Goal: Task Accomplishment & Management: Use online tool/utility

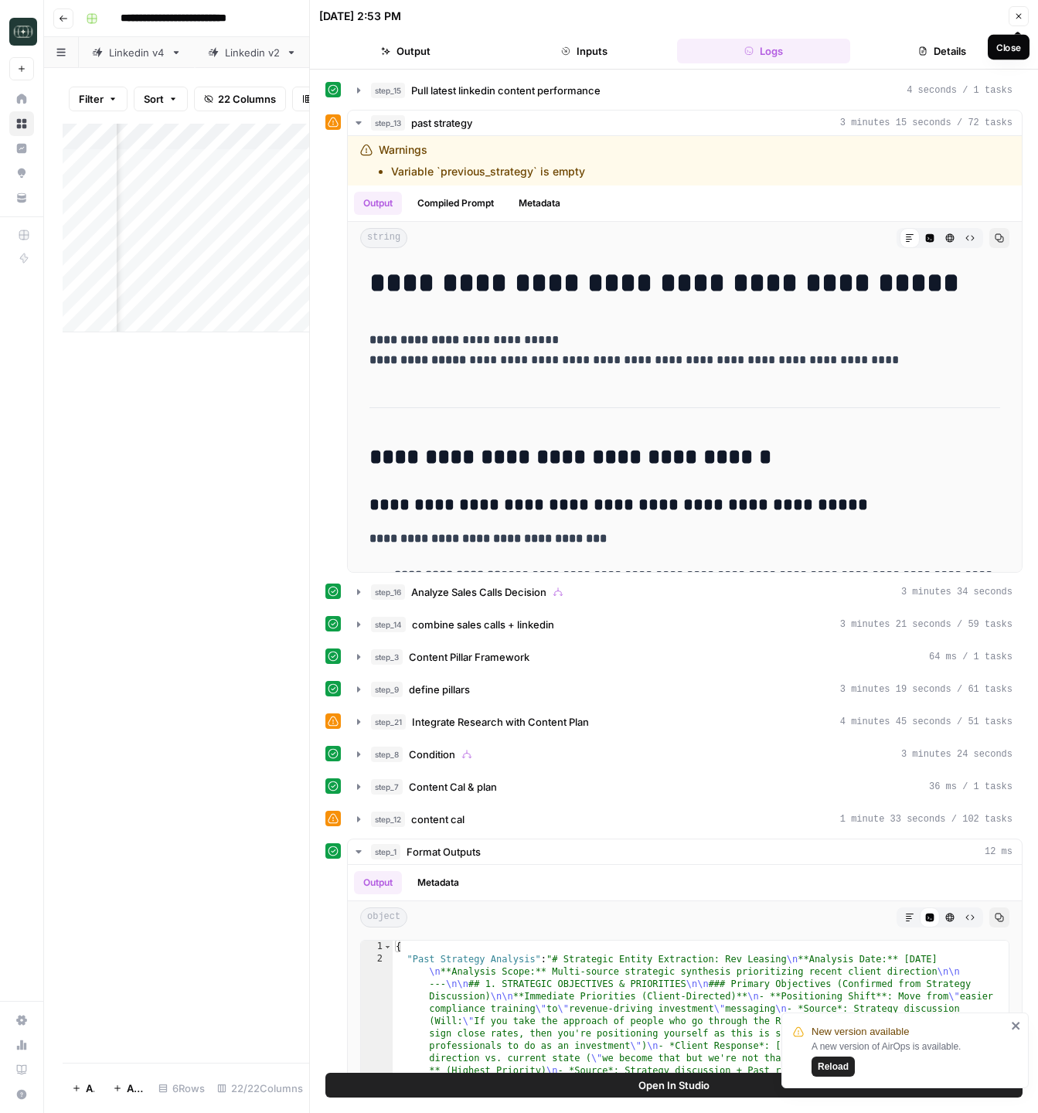
scroll to position [345, 0]
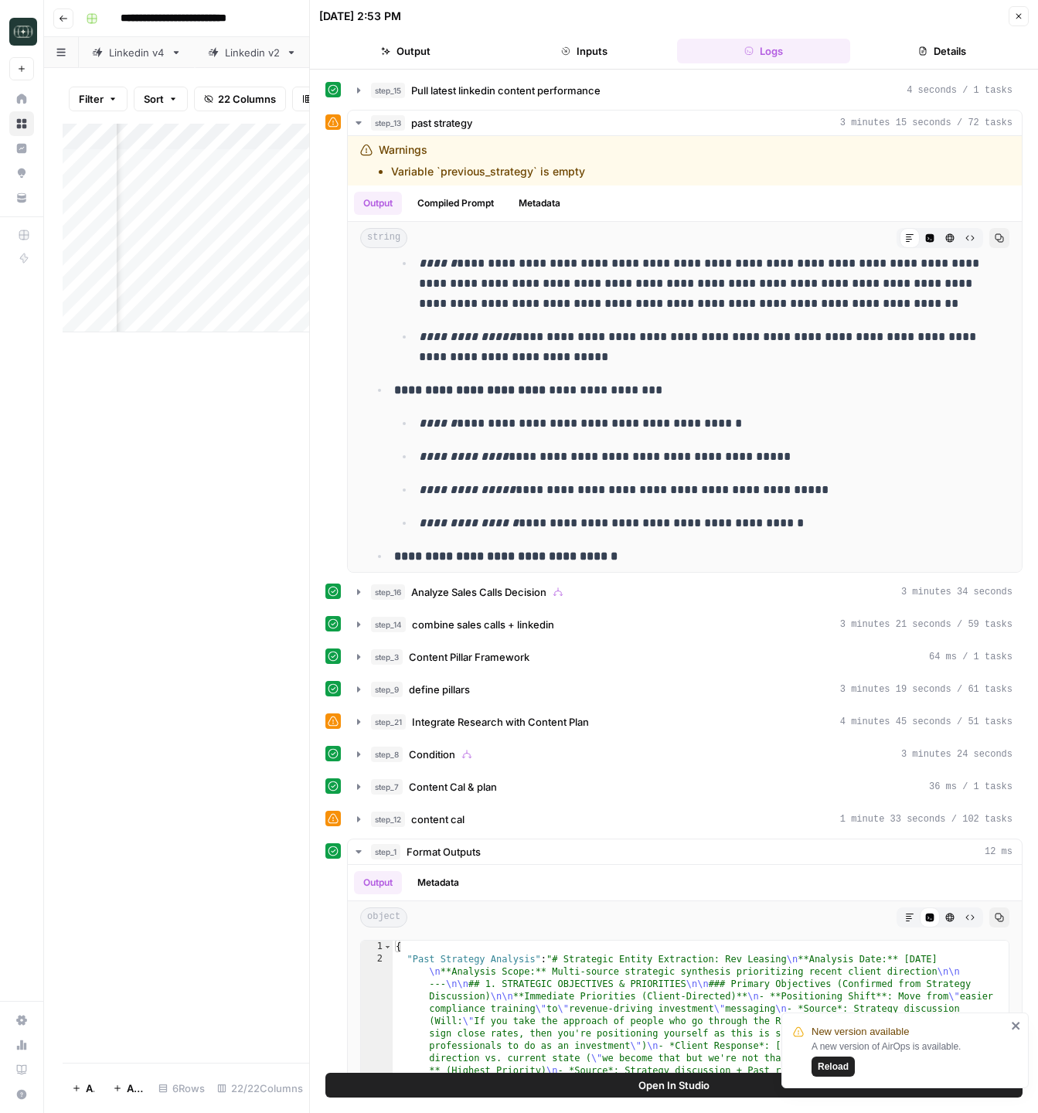
click at [1016, 16] on icon "button" at bounding box center [1018, 16] width 9 height 9
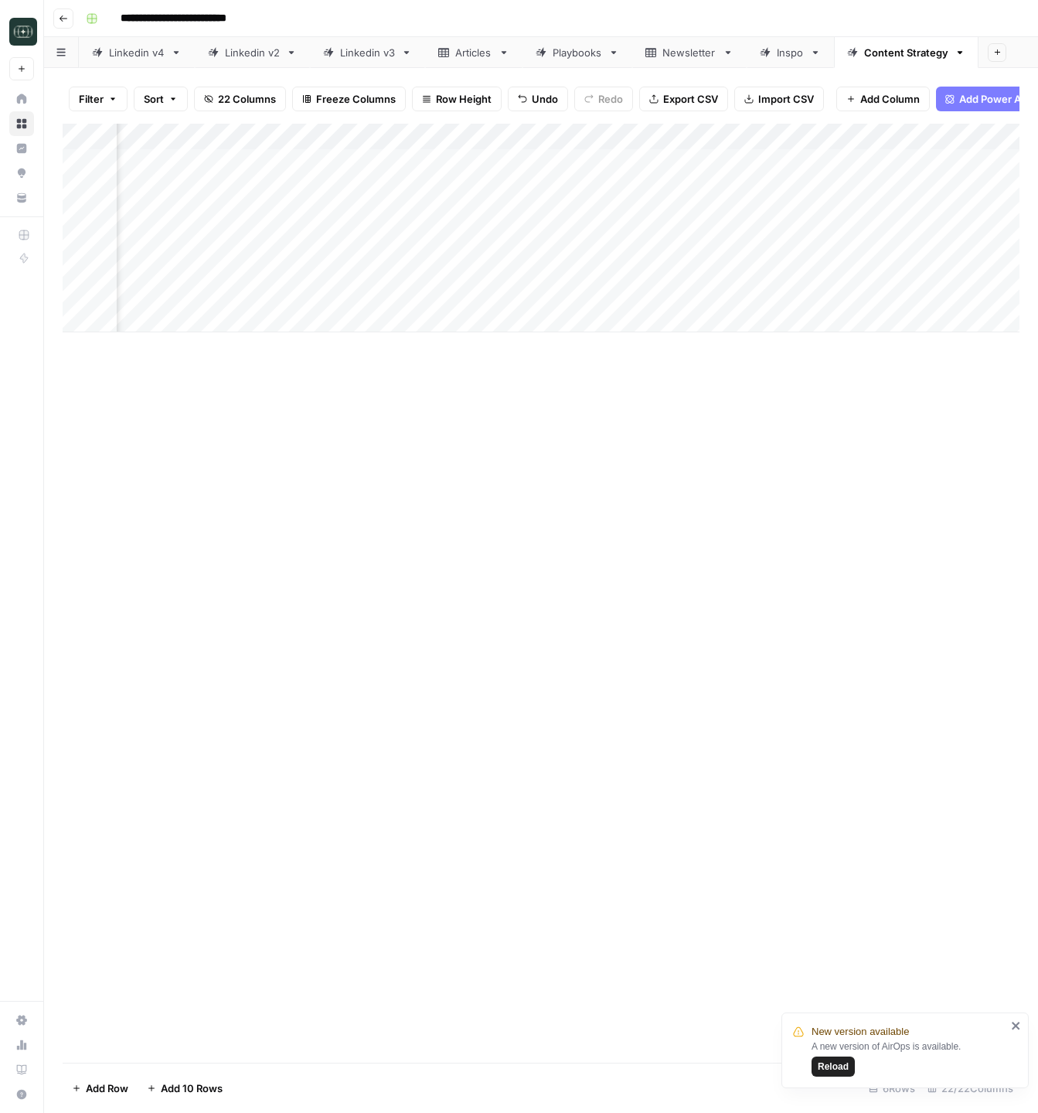
scroll to position [0, 1792]
click at [576, 162] on div "Add Column" at bounding box center [541, 228] width 957 height 209
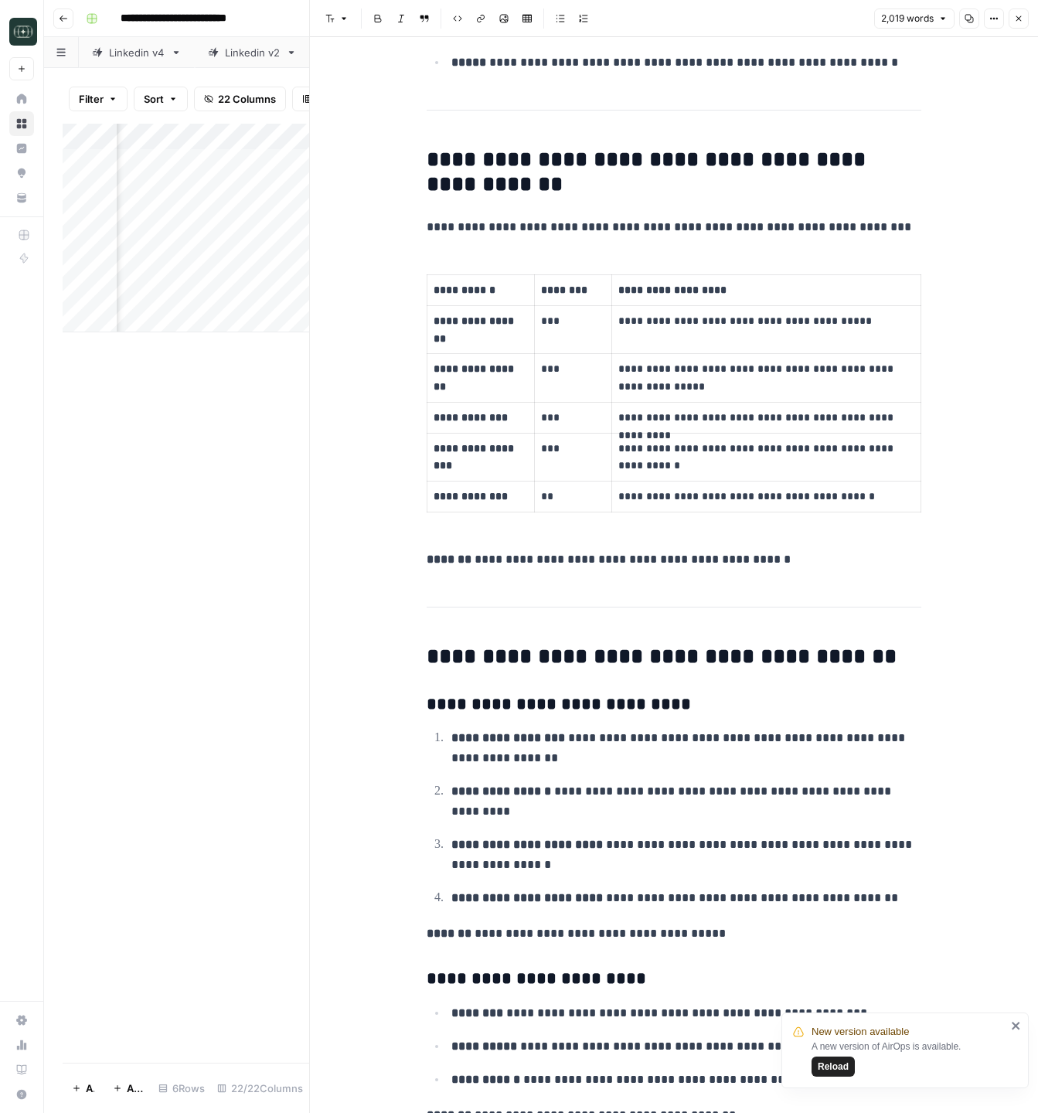
scroll to position [2283, 0]
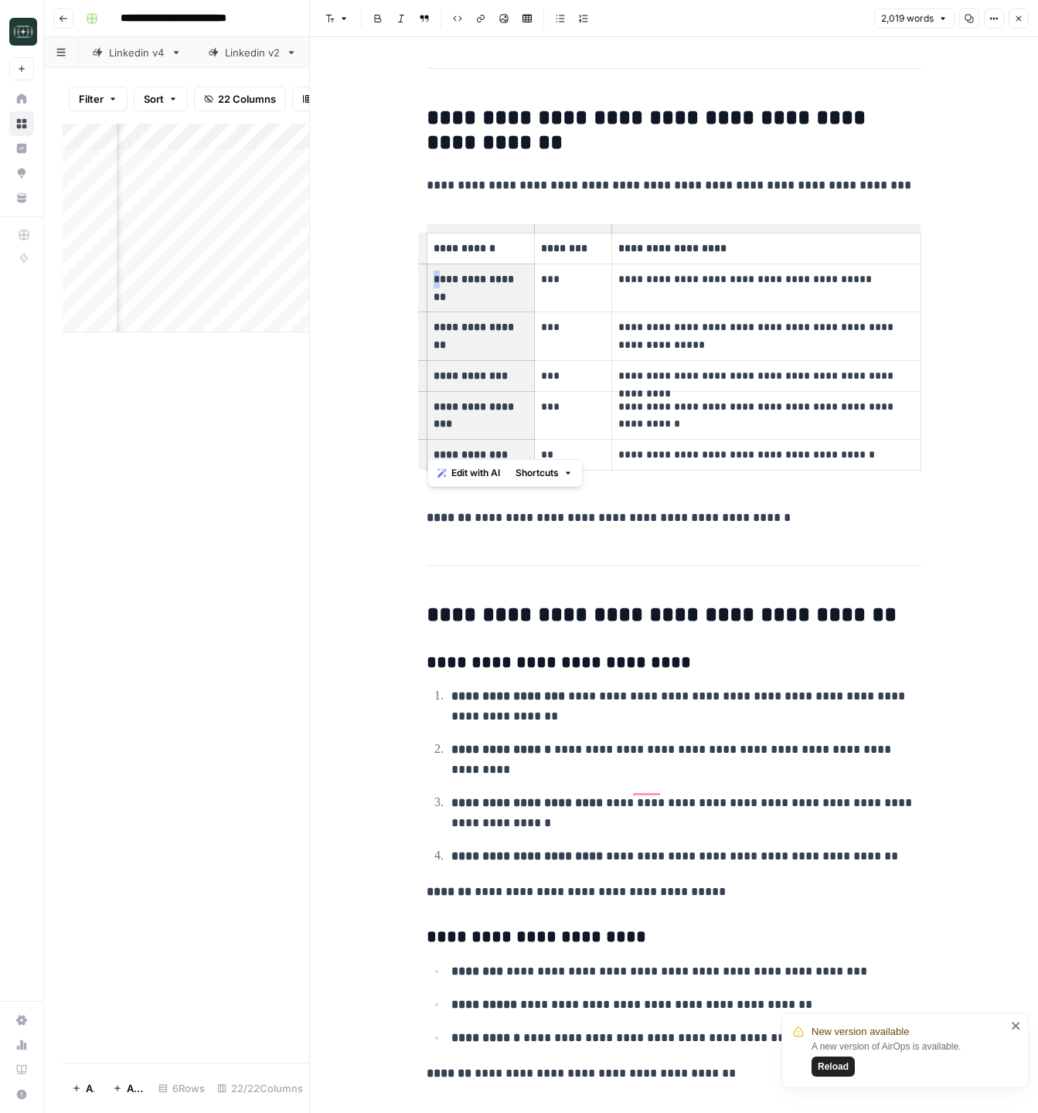
drag, startPoint x: 502, startPoint y: 439, endPoint x: 438, endPoint y: 277, distance: 174.2
click at [438, 277] on tbody "**********" at bounding box center [674, 351] width 494 height 237
click at [441, 276] on strong "**********" at bounding box center [475, 288] width 83 height 29
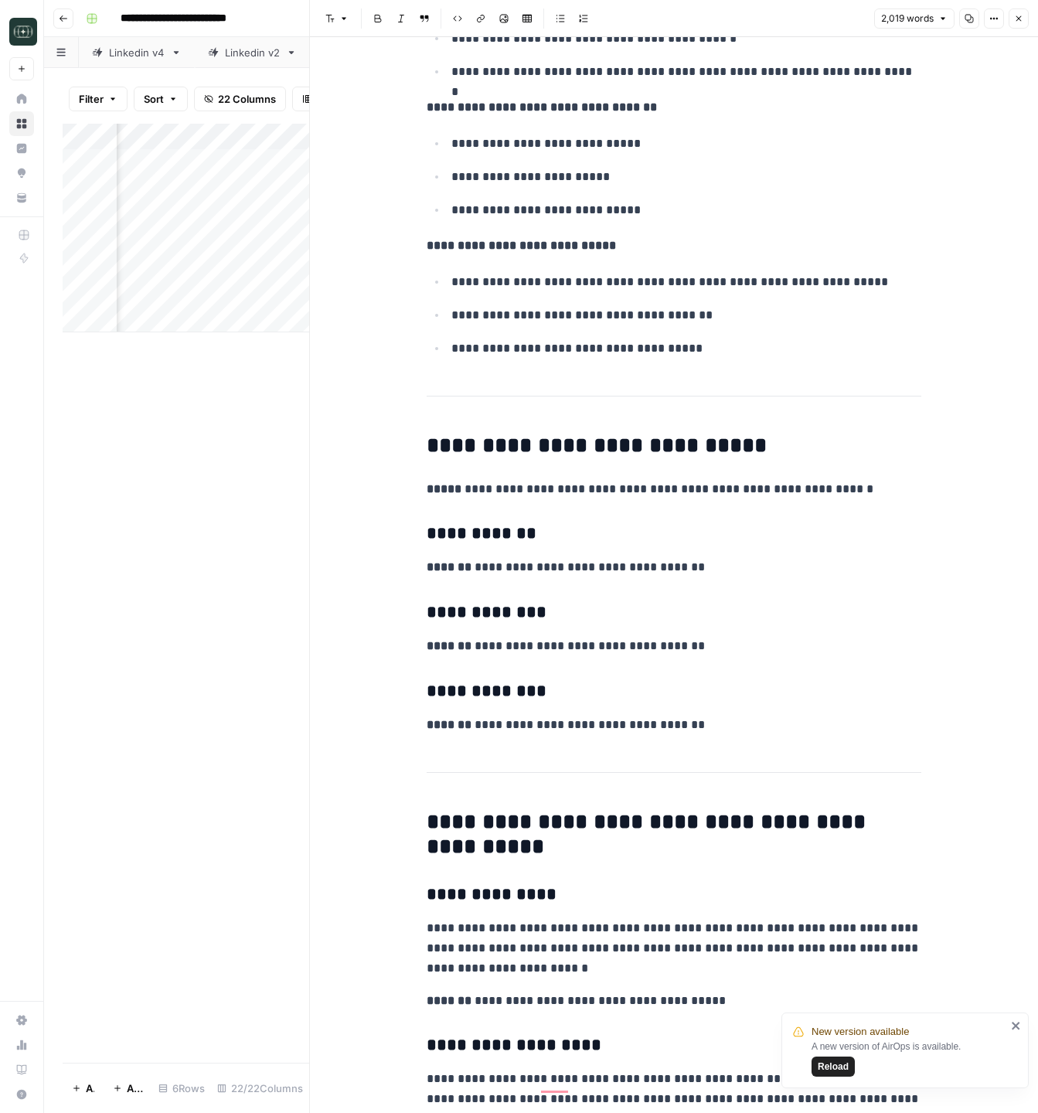
scroll to position [0, 0]
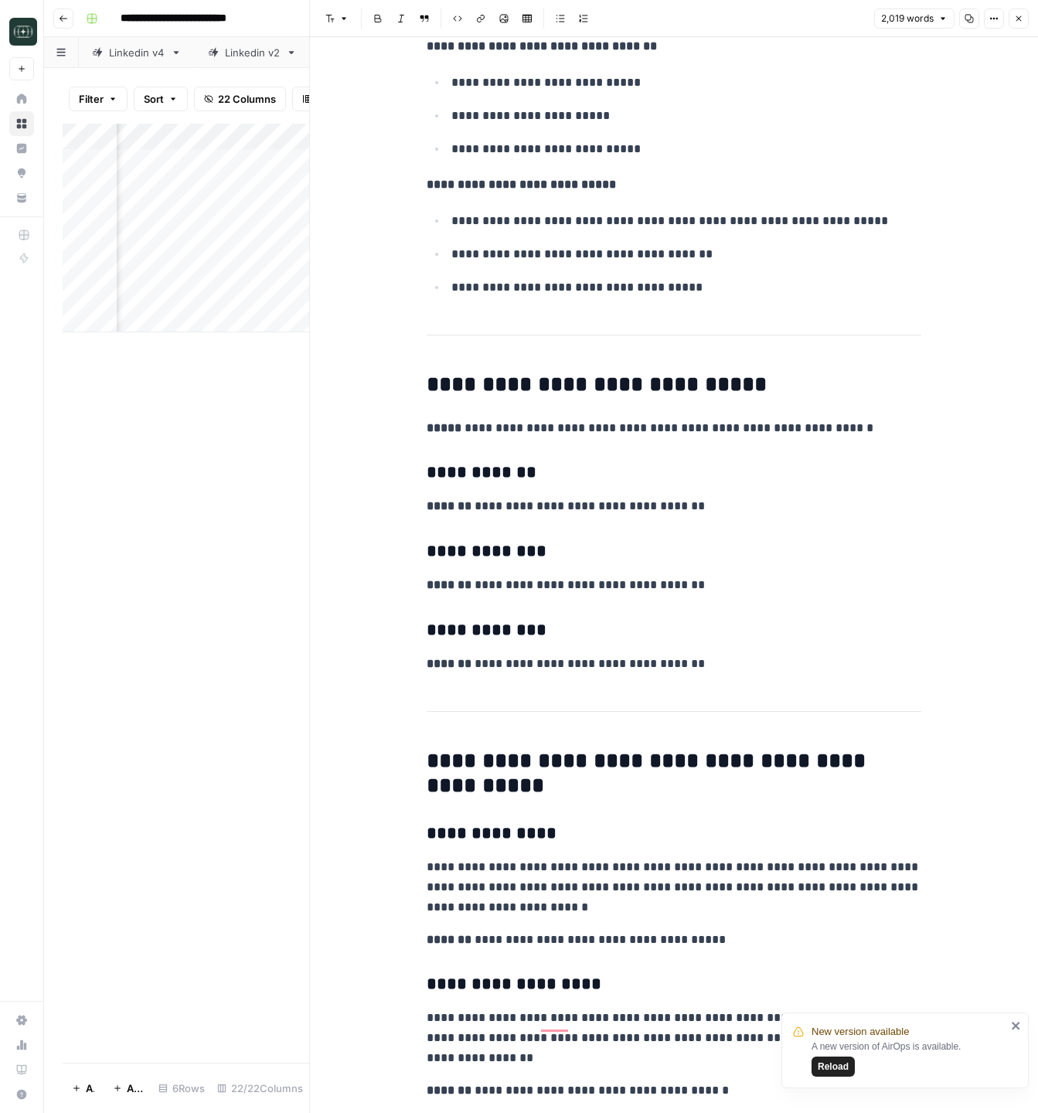
click at [1006, 13] on div "2,019 words Copy Options Close" at bounding box center [951, 19] width 155 height 20
click at [1017, 19] on icon "button" at bounding box center [1018, 18] width 5 height 5
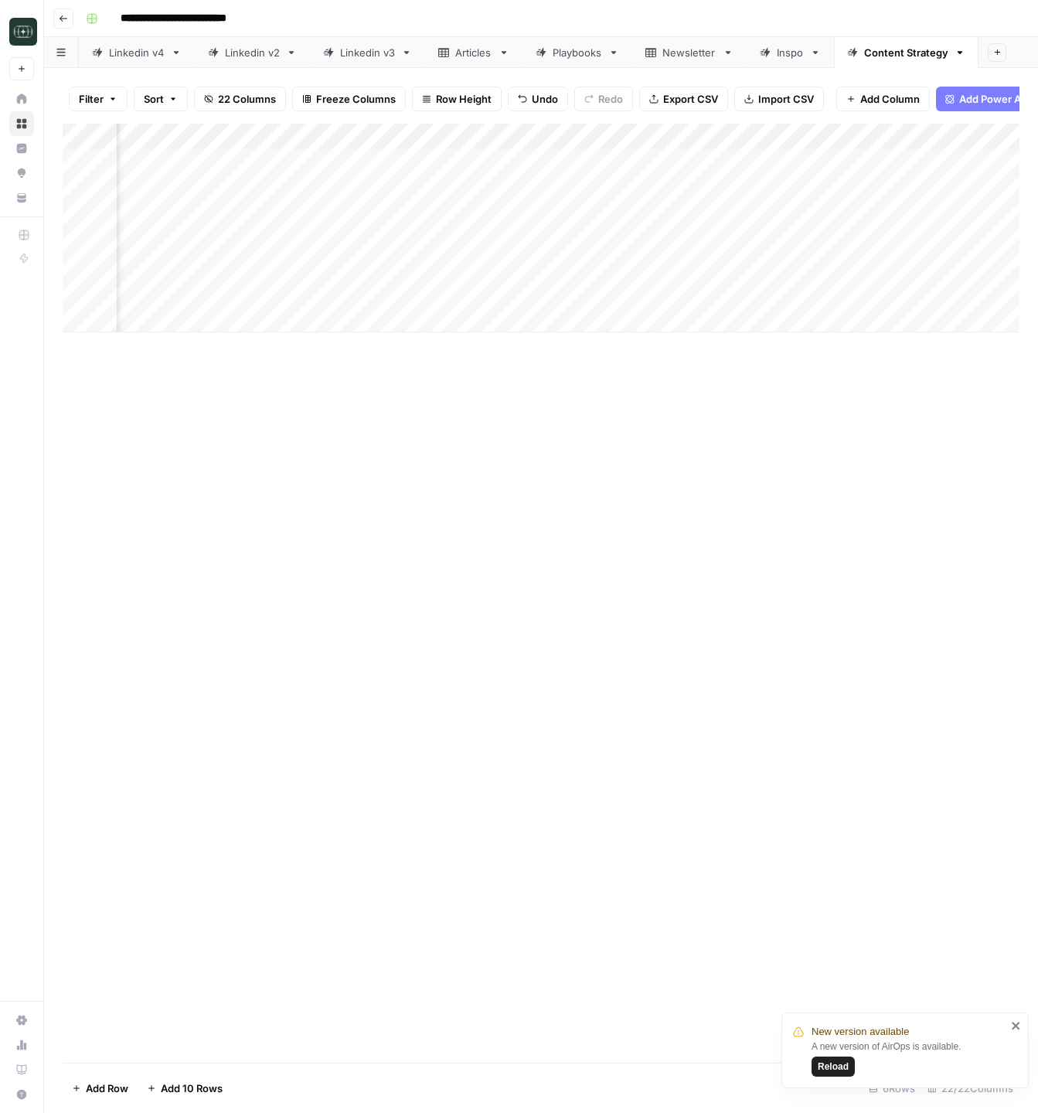
click at [446, 135] on div "Add Column" at bounding box center [541, 228] width 957 height 209
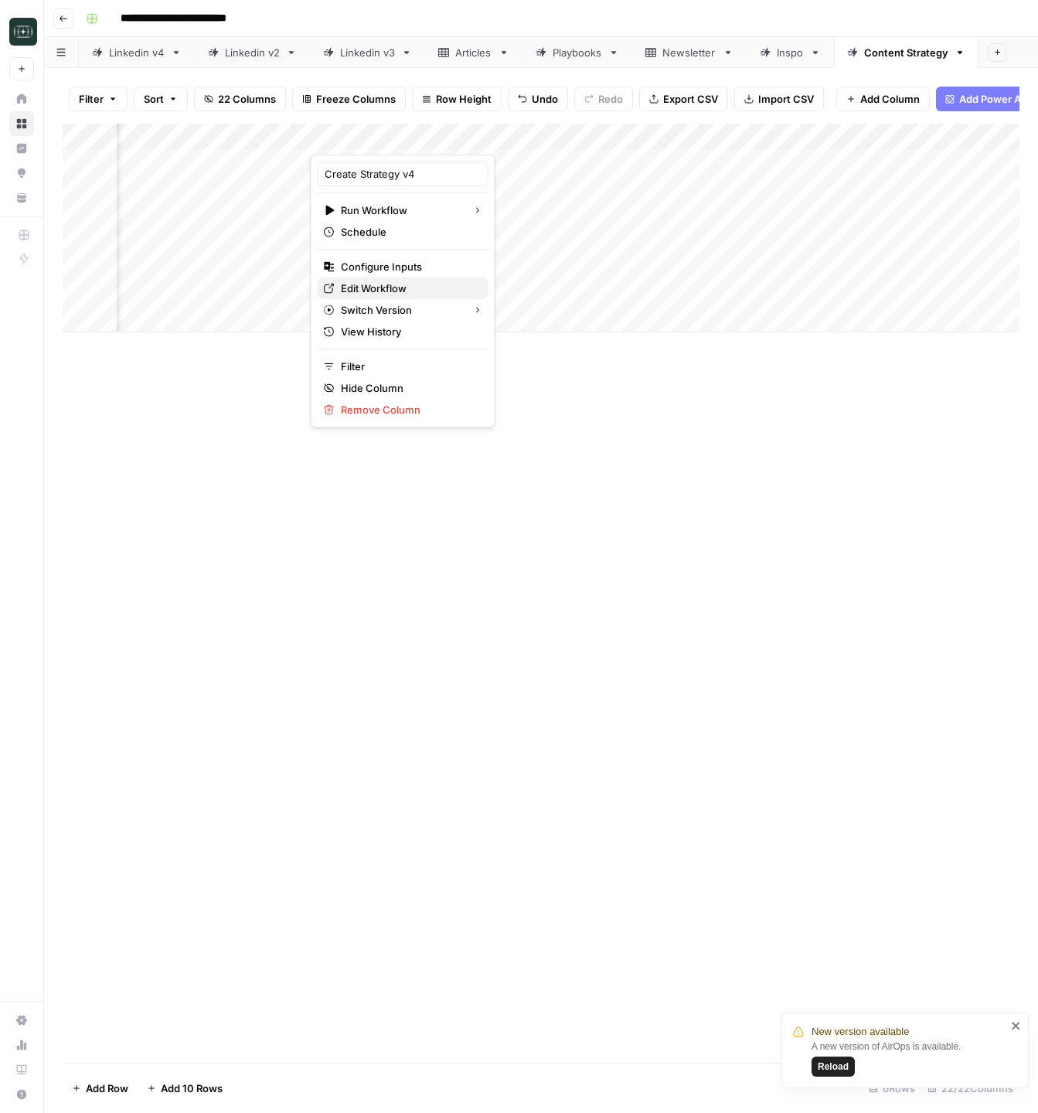
click at [408, 291] on span "Edit Workflow" at bounding box center [408, 288] width 135 height 15
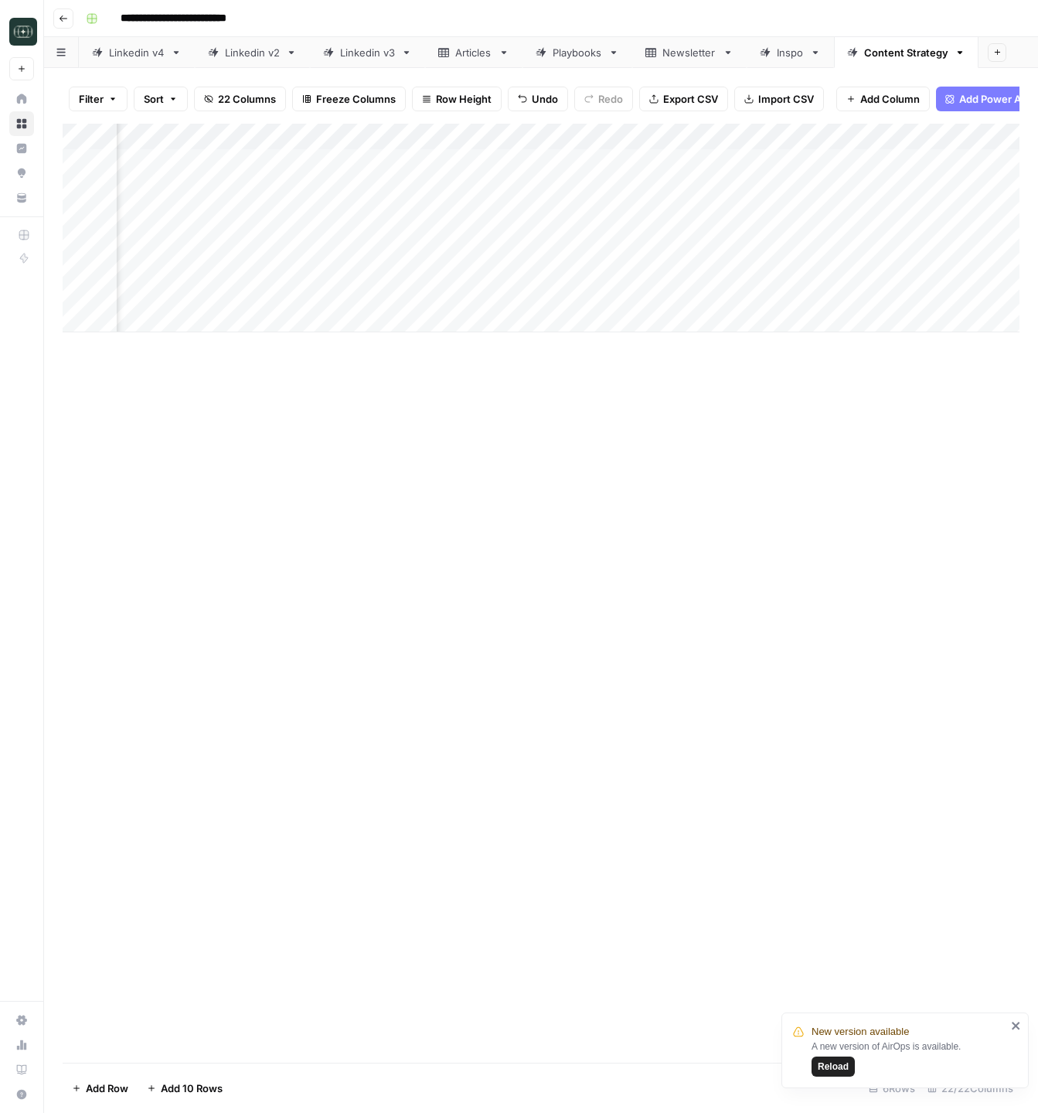
scroll to position [0, 784]
click at [876, 135] on div "Add Column" at bounding box center [541, 228] width 957 height 209
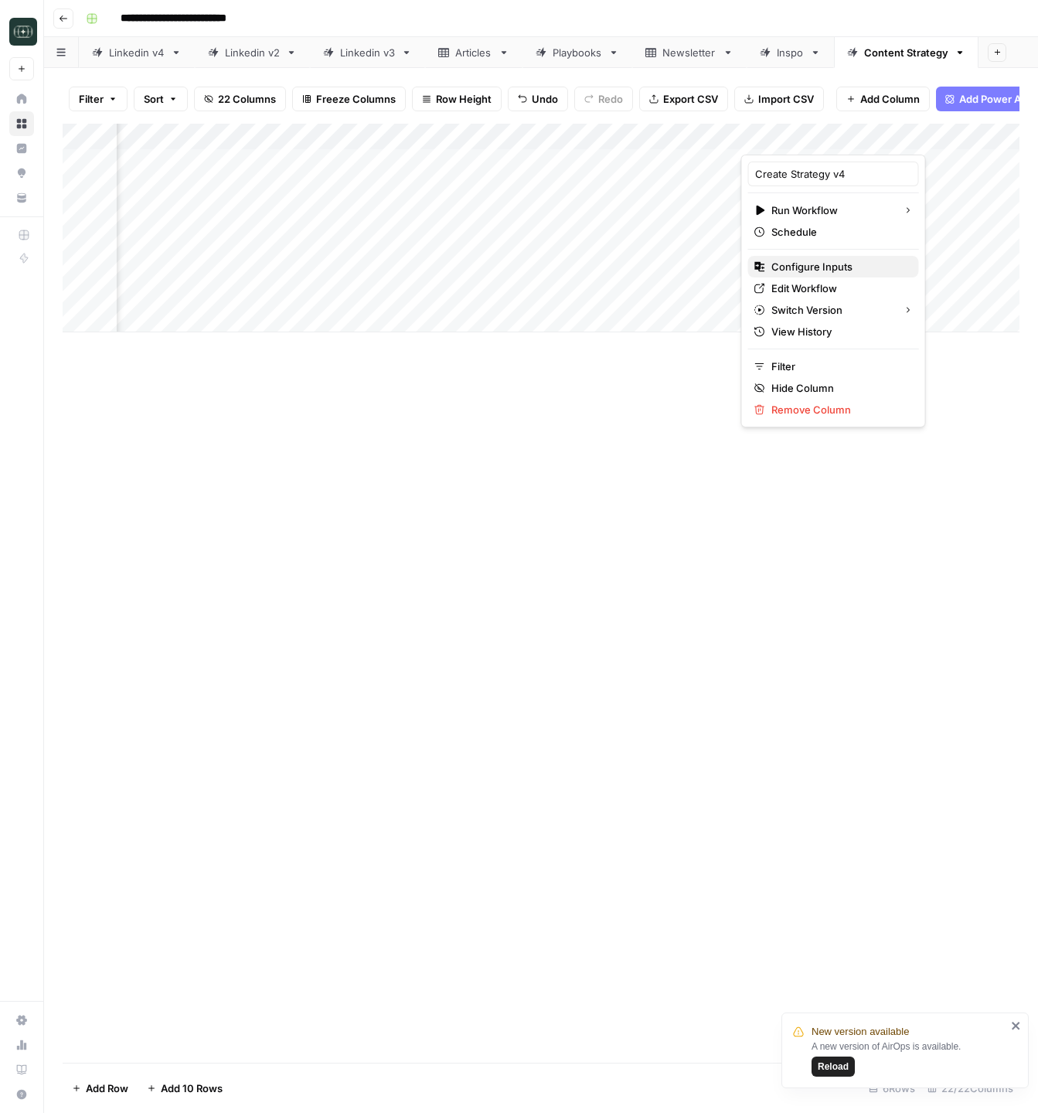
click at [803, 267] on span "Configure Inputs" at bounding box center [838, 266] width 135 height 15
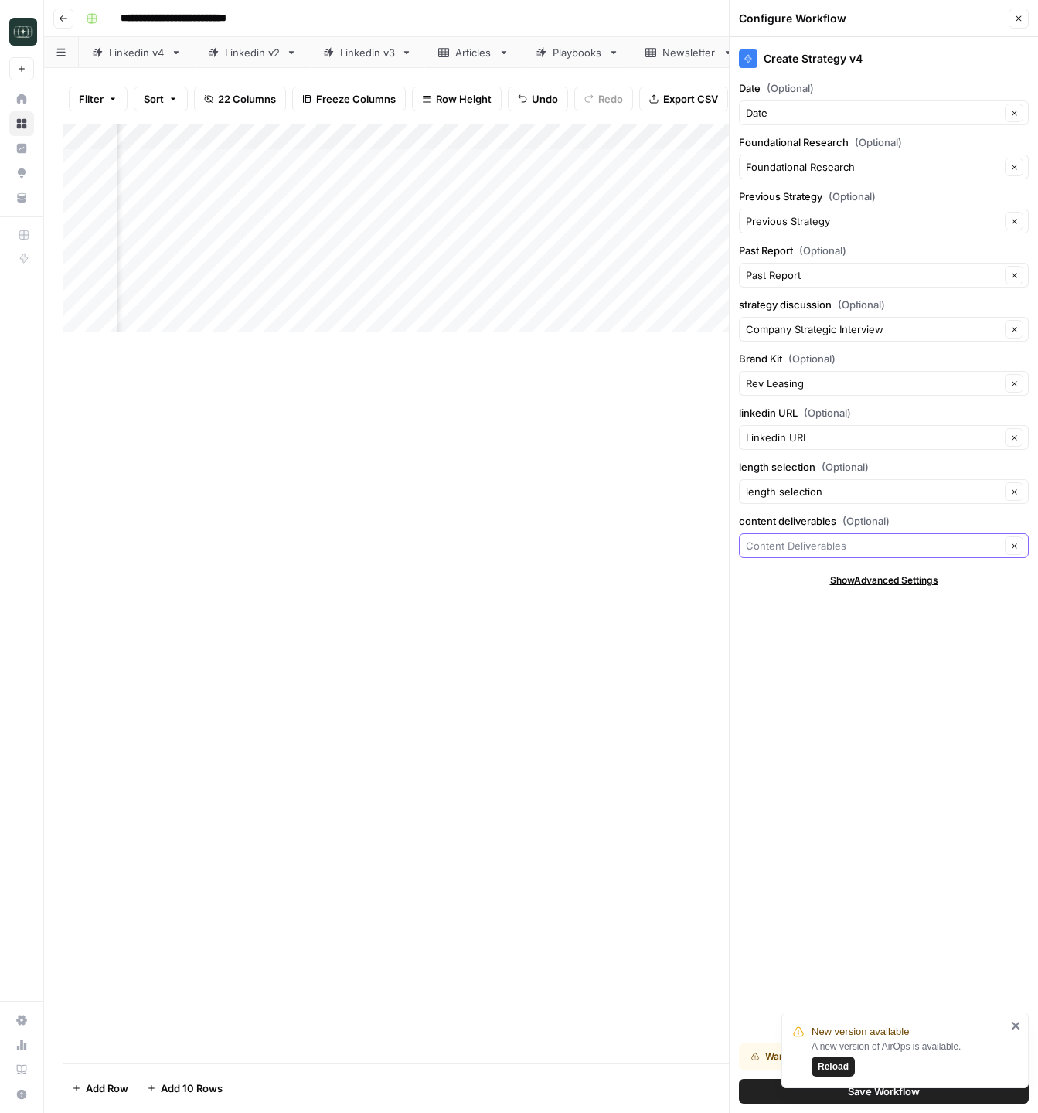
click at [856, 553] on input "content deliverables (Optional)" at bounding box center [873, 545] width 254 height 15
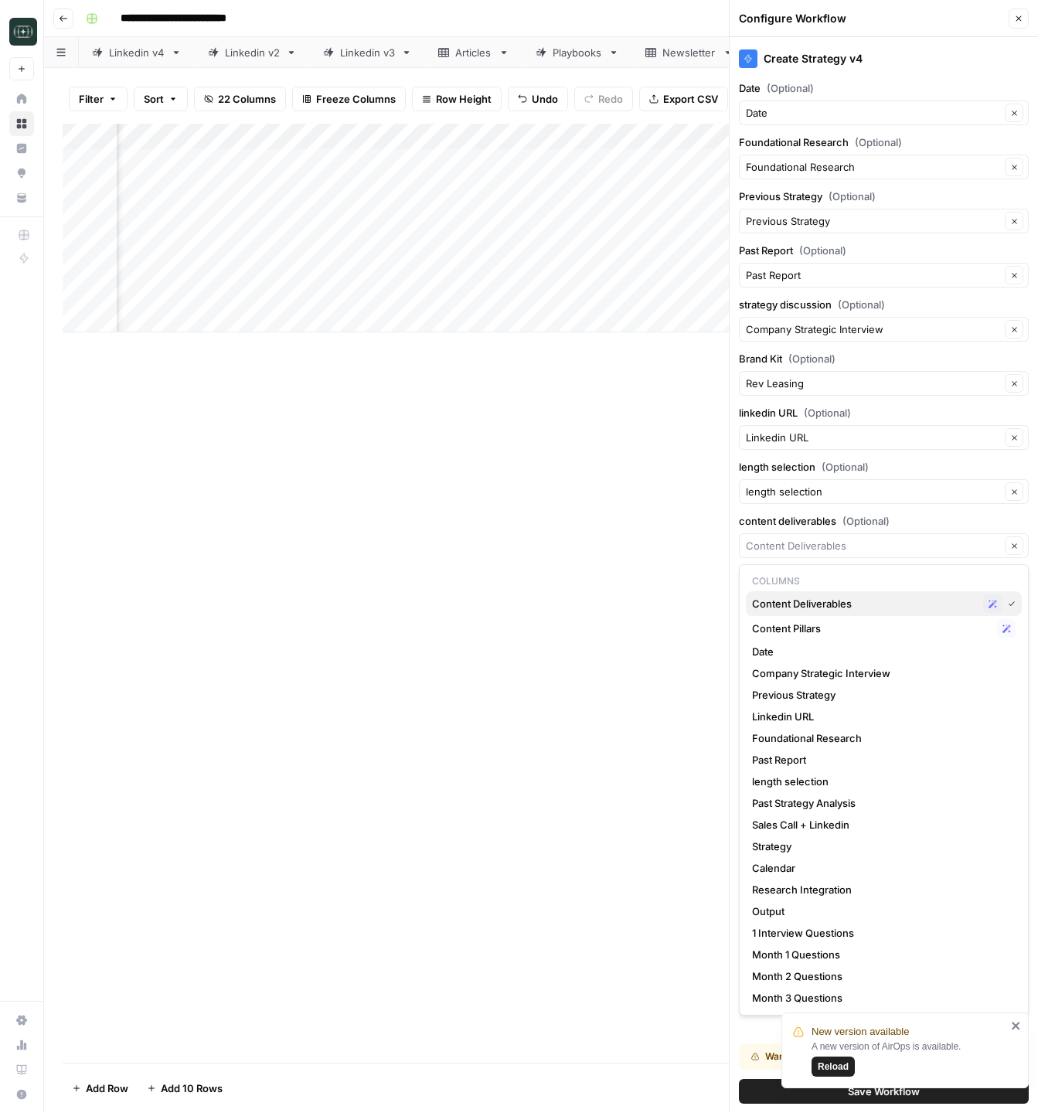
click at [845, 615] on button "Content Deliverables Possible Match" at bounding box center [884, 603] width 276 height 25
type input "Content Deliverables"
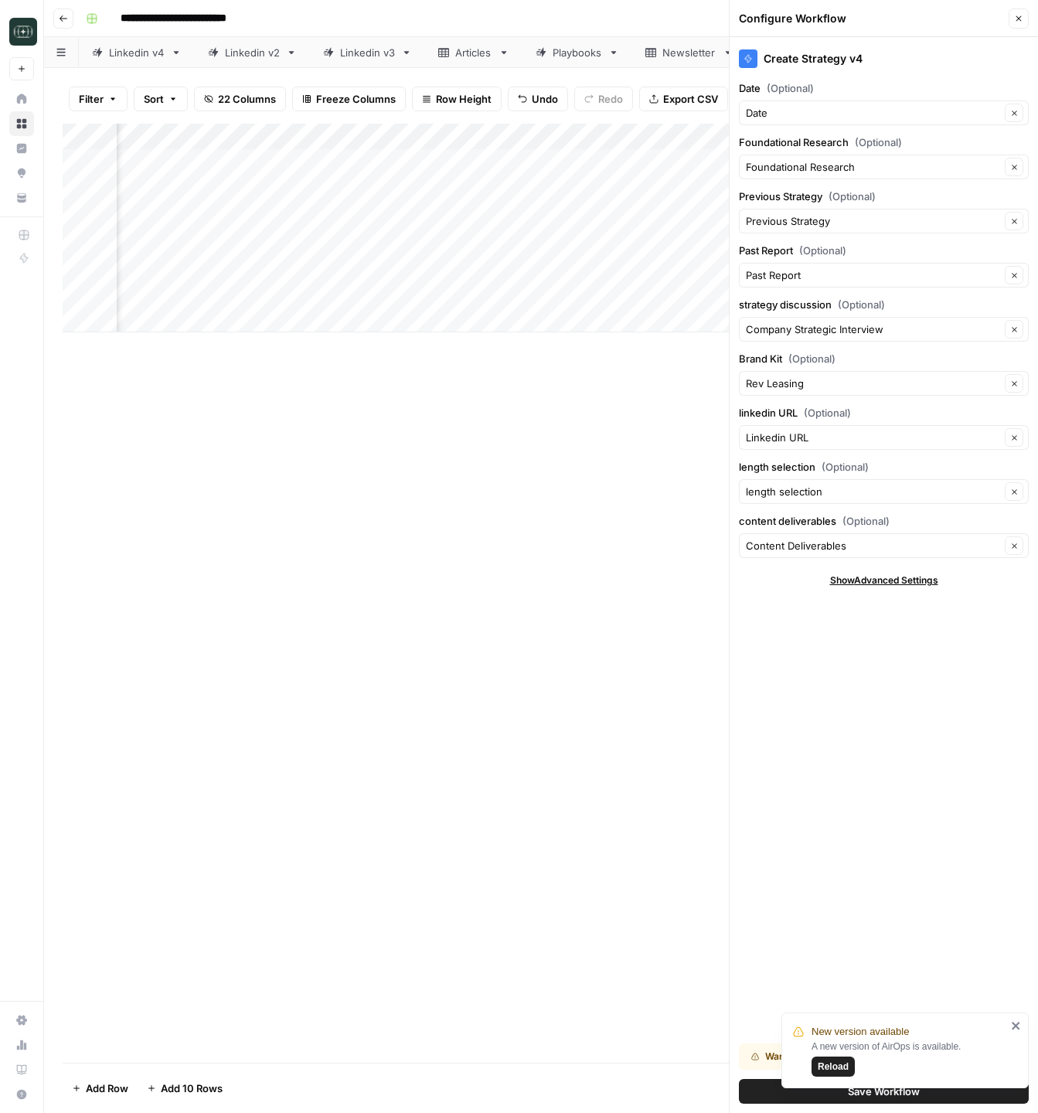
click at [1016, 1028] on icon "close" at bounding box center [1016, 1025] width 11 height 12
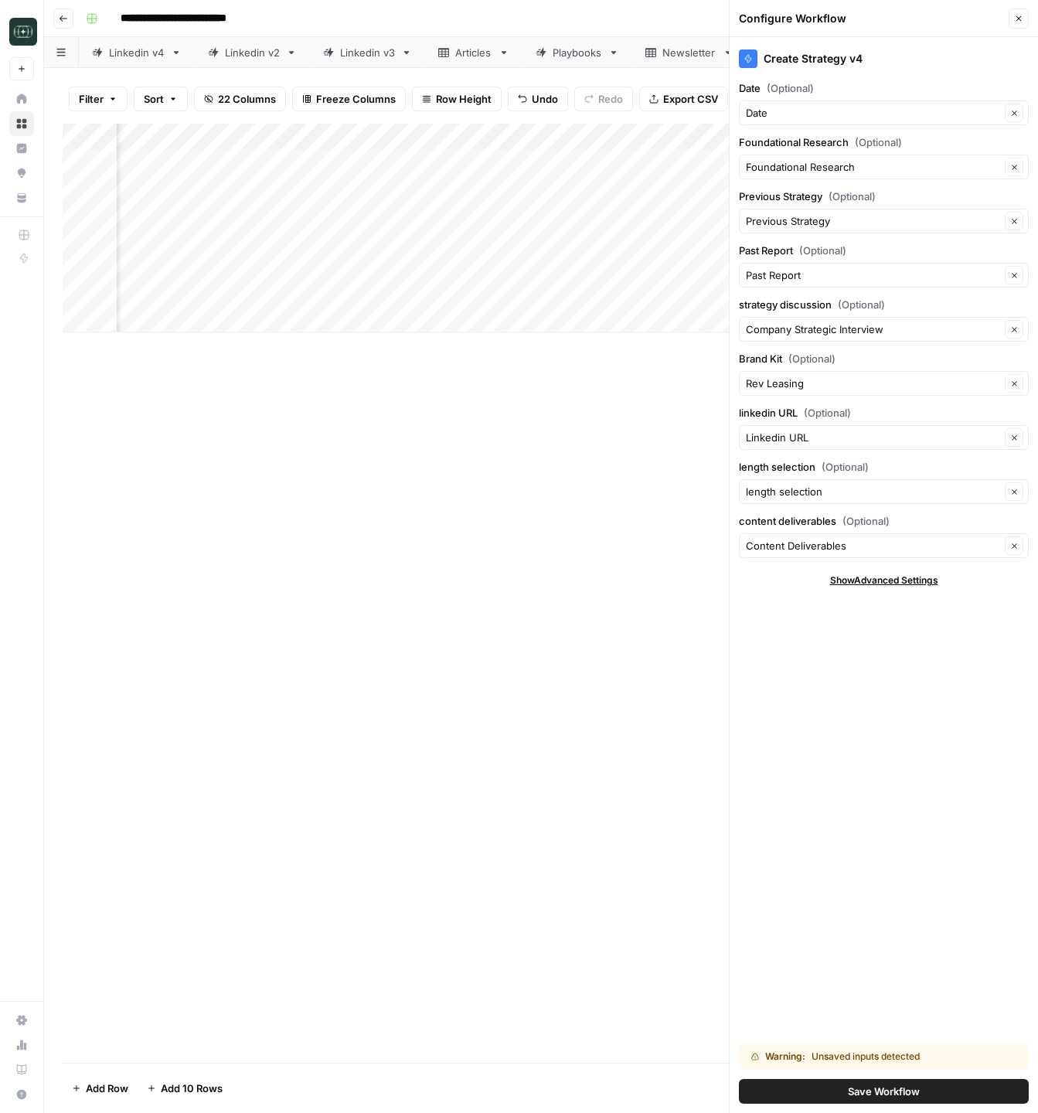
click at [880, 1090] on span "Save Workflow" at bounding box center [884, 1091] width 72 height 15
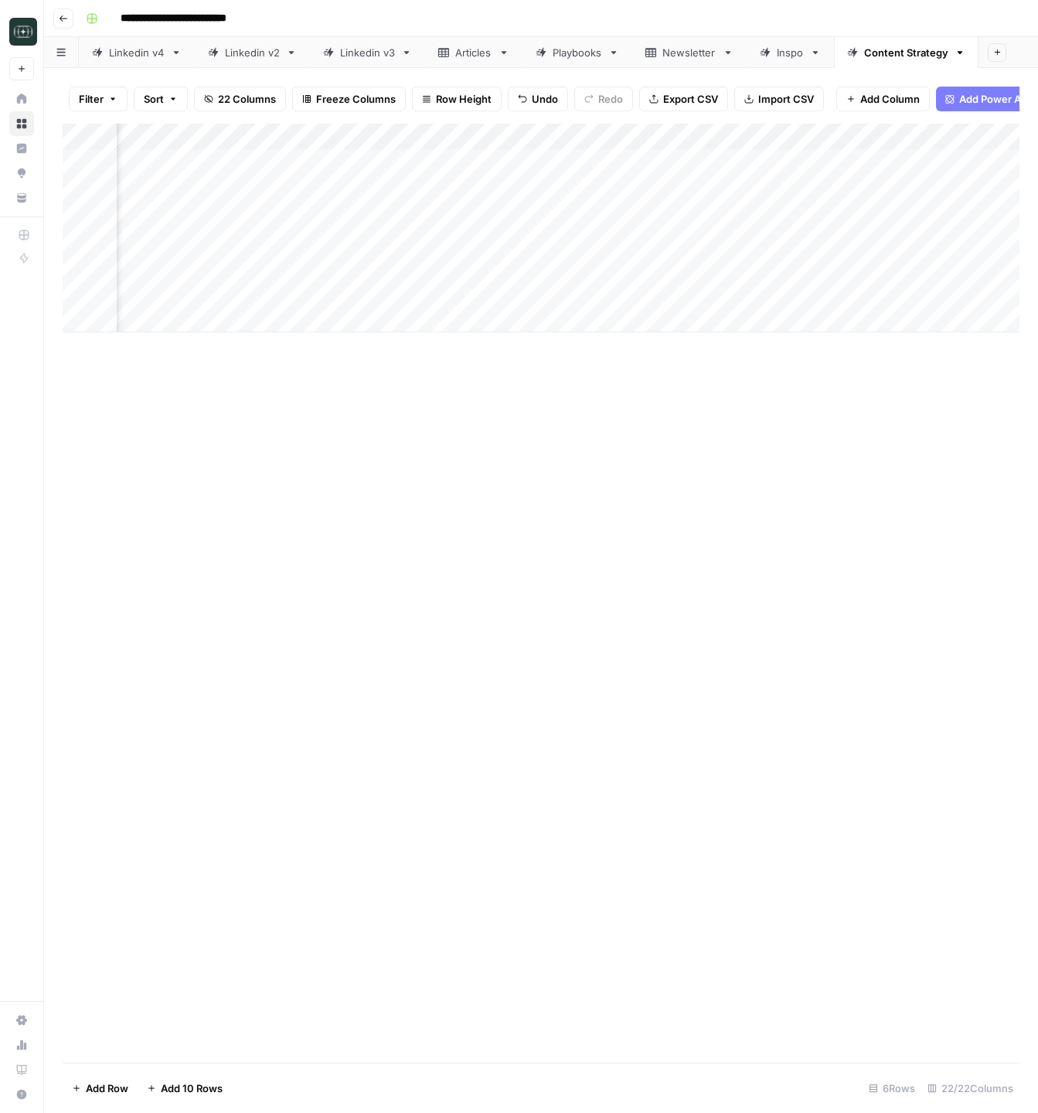
click at [890, 161] on div "Add Column" at bounding box center [541, 228] width 957 height 209
click at [793, 162] on div "Add Column" at bounding box center [541, 228] width 957 height 209
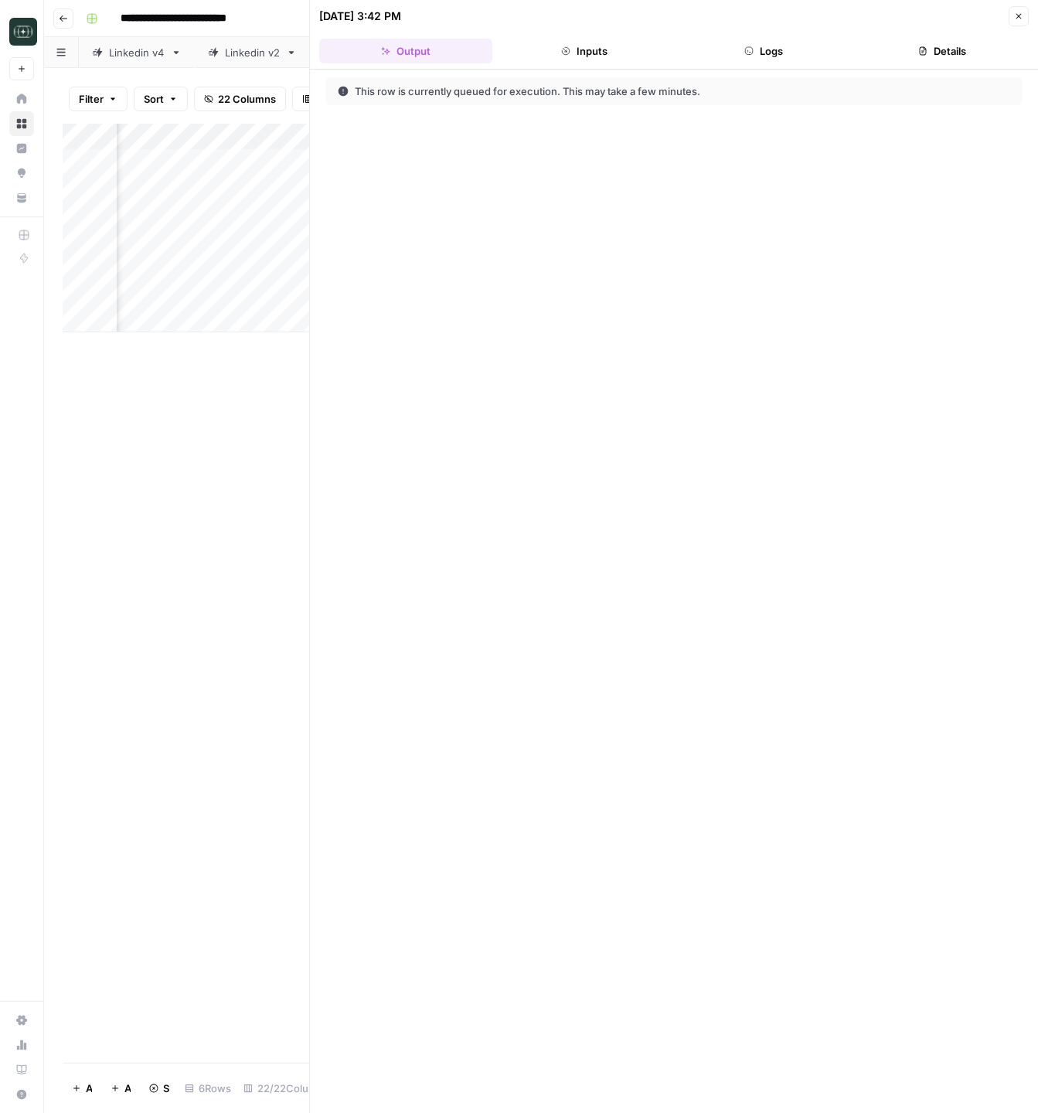
click at [622, 59] on button "Inputs" at bounding box center [584, 51] width 173 height 25
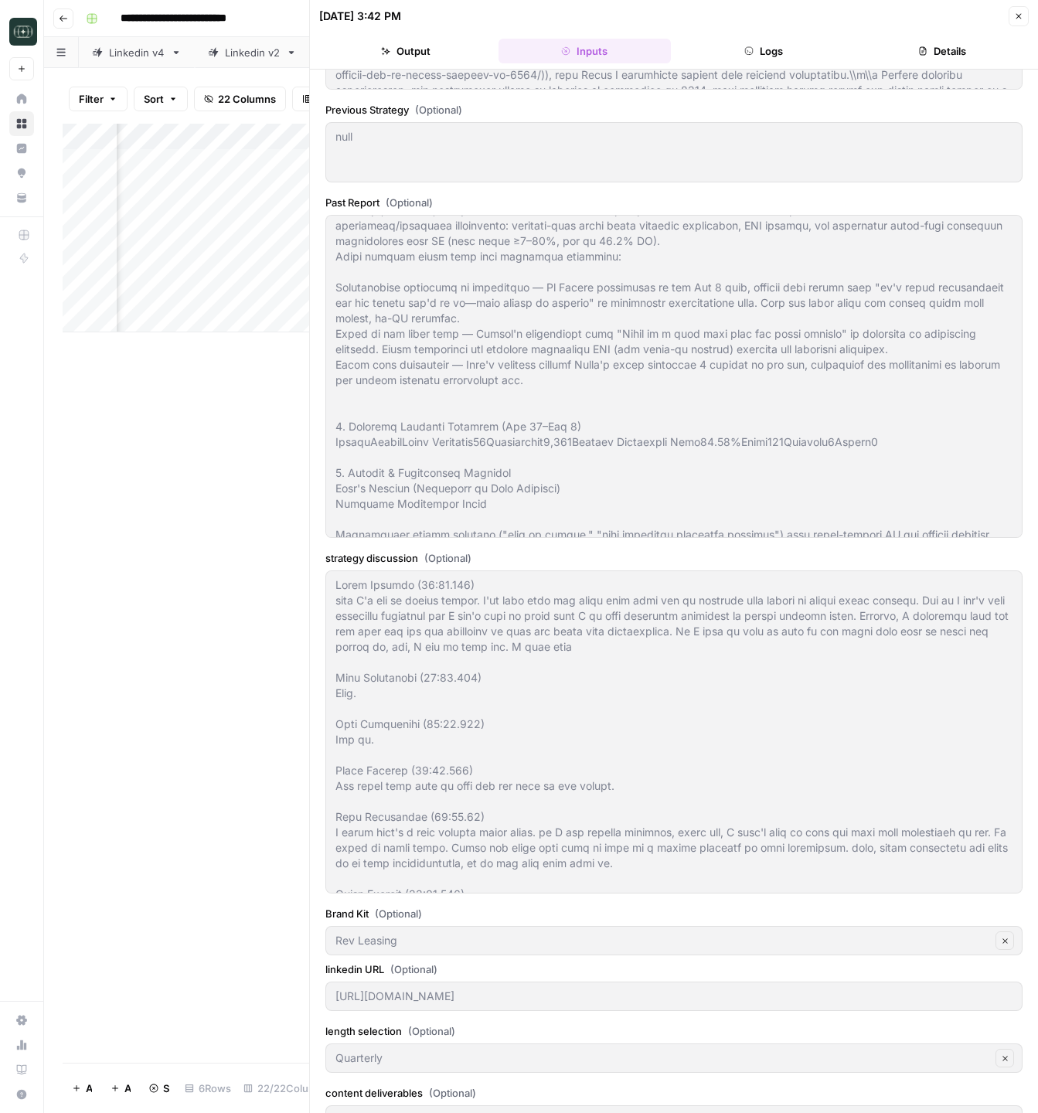
scroll to position [598, 0]
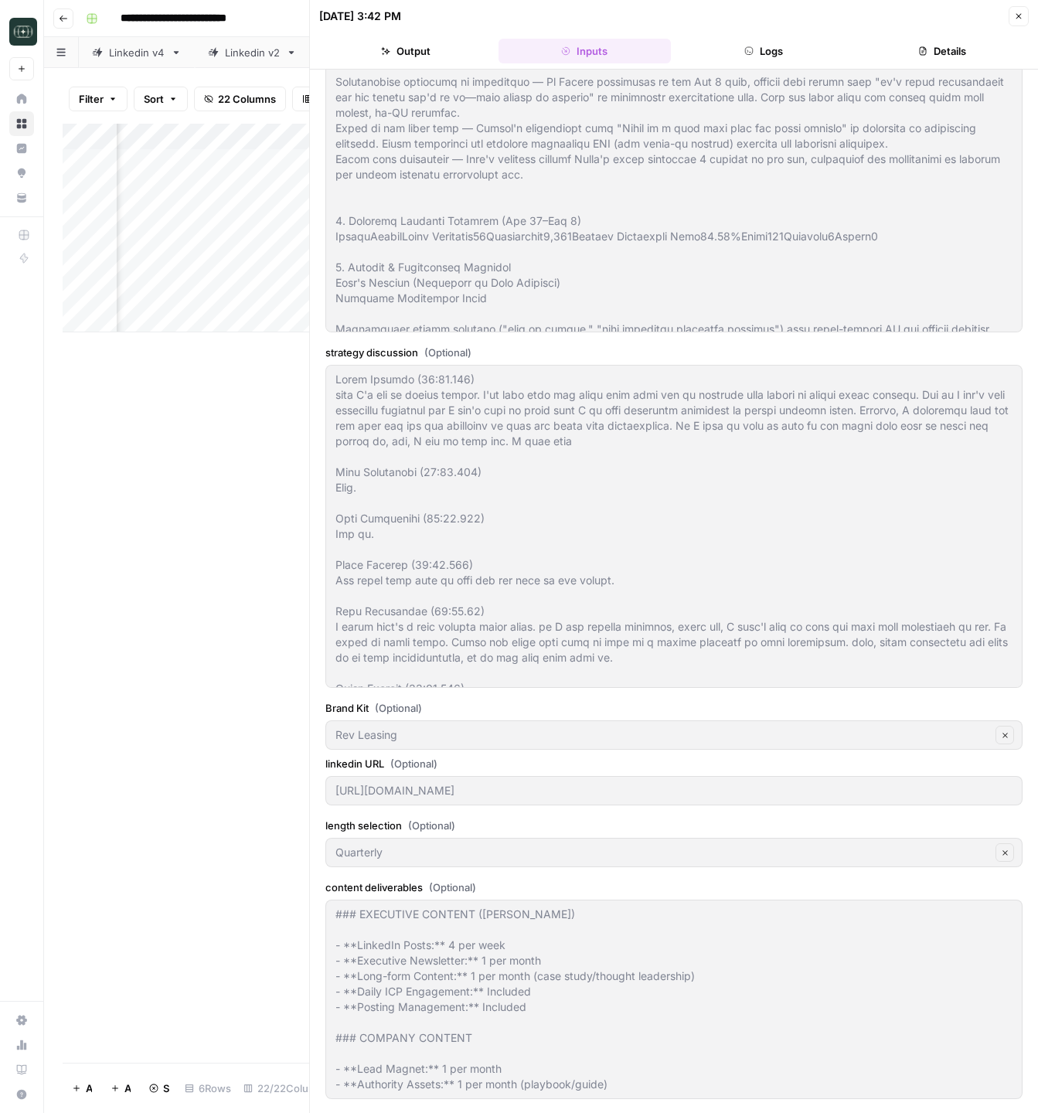
click at [1012, 22] on button "Close" at bounding box center [1019, 16] width 20 height 20
type textarea "null"
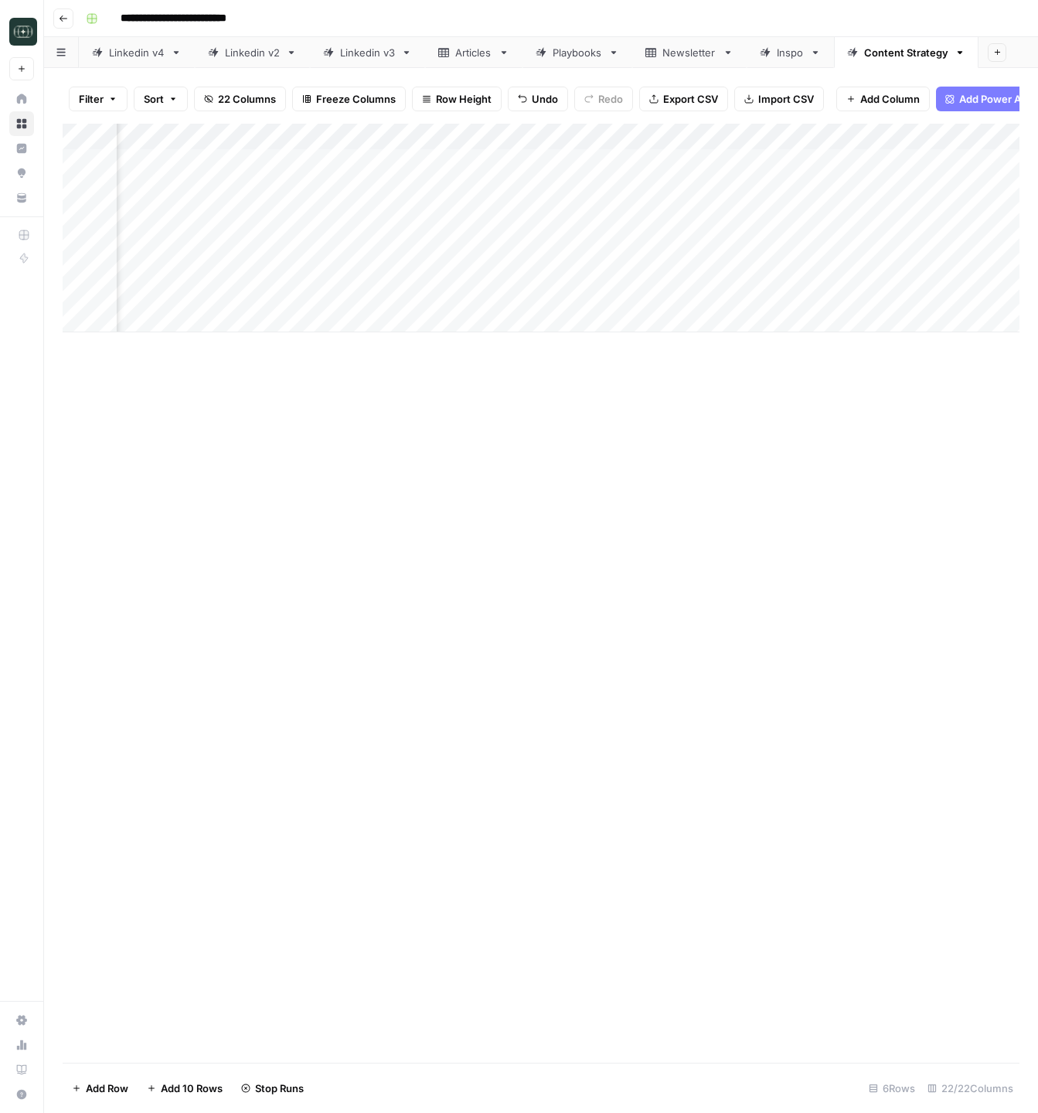
click at [787, 498] on div "Add Column" at bounding box center [541, 593] width 957 height 939
click at [788, 163] on div "Add Column" at bounding box center [541, 228] width 957 height 209
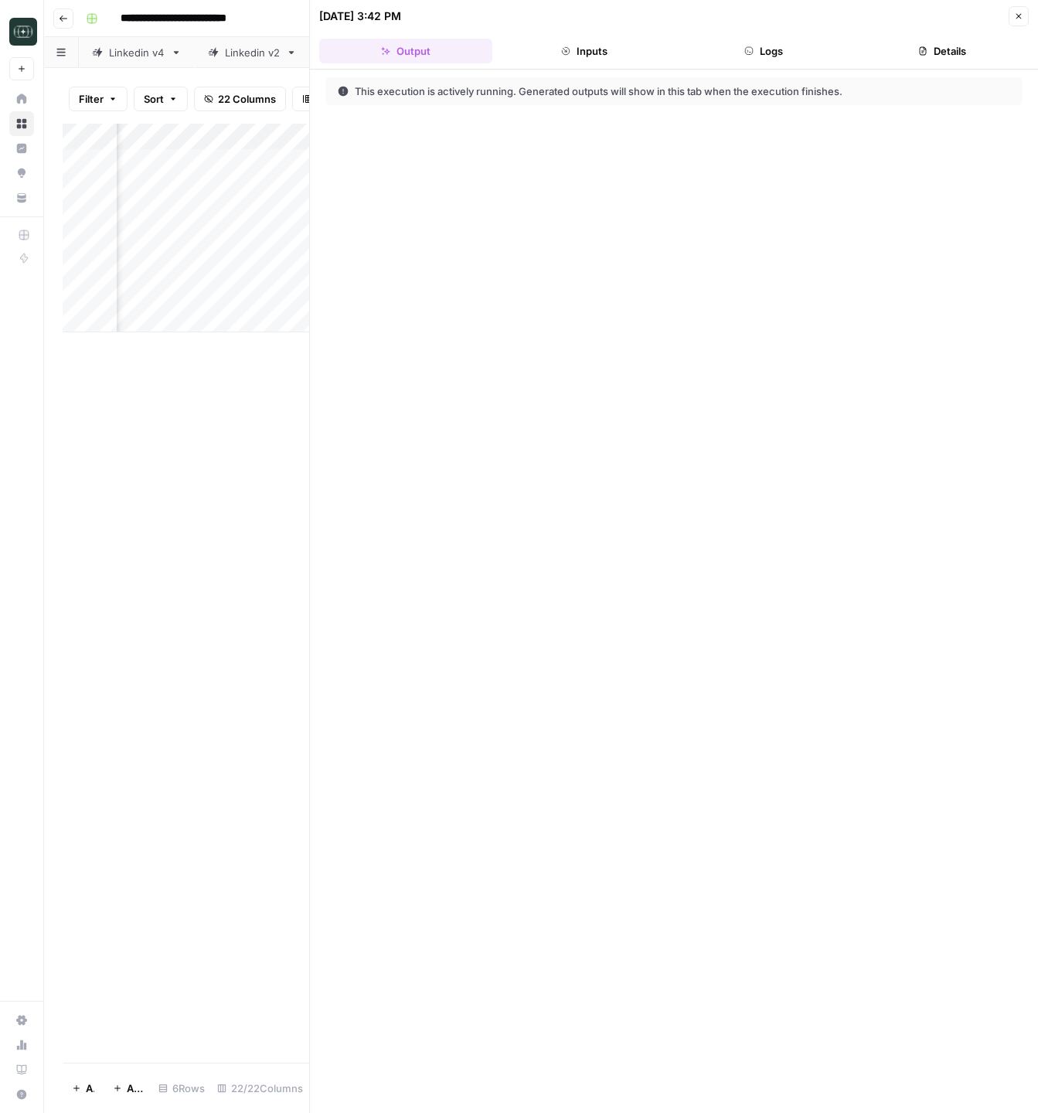
click at [800, 56] on button "Logs" at bounding box center [763, 51] width 173 height 25
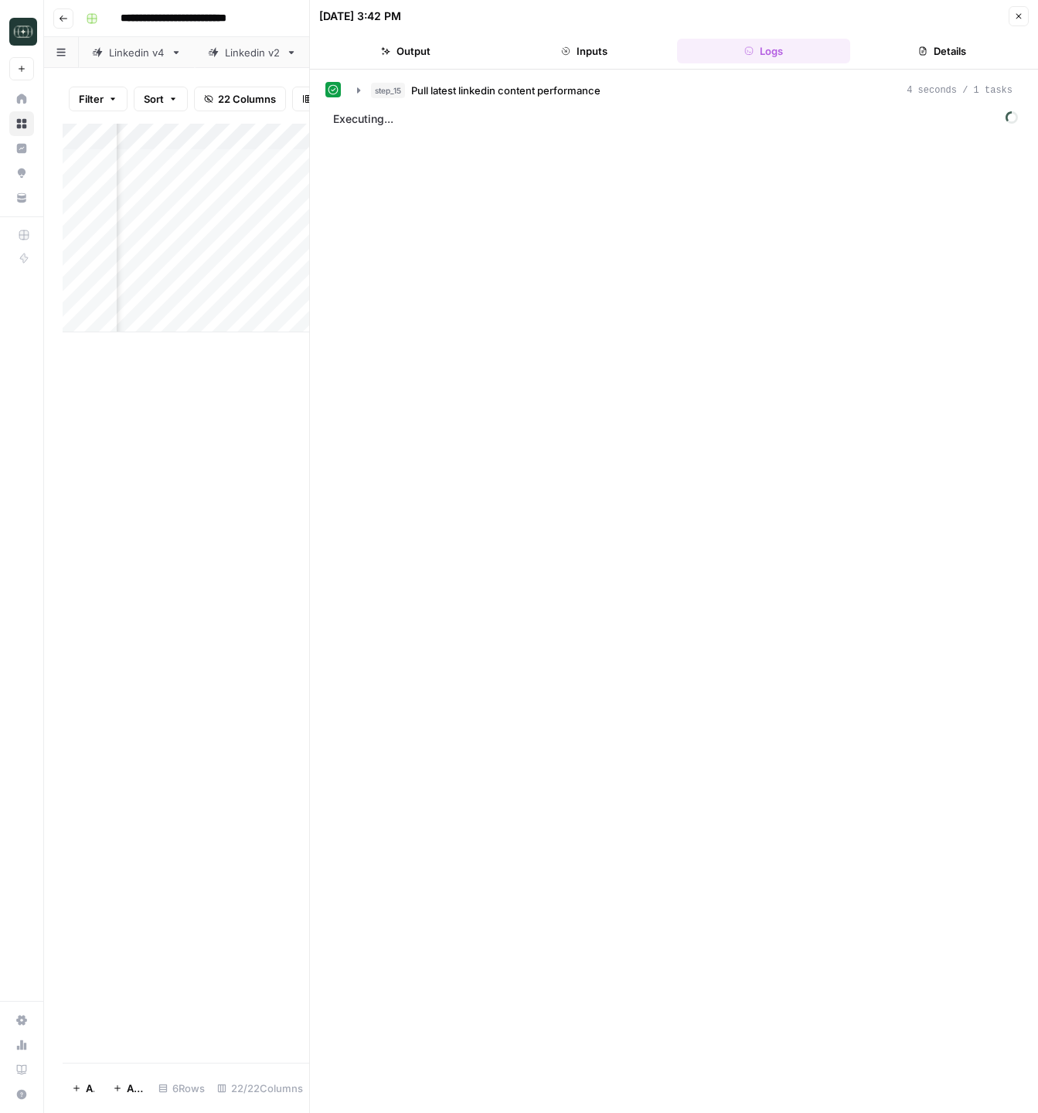
click at [1020, 12] on icon "button" at bounding box center [1018, 16] width 9 height 9
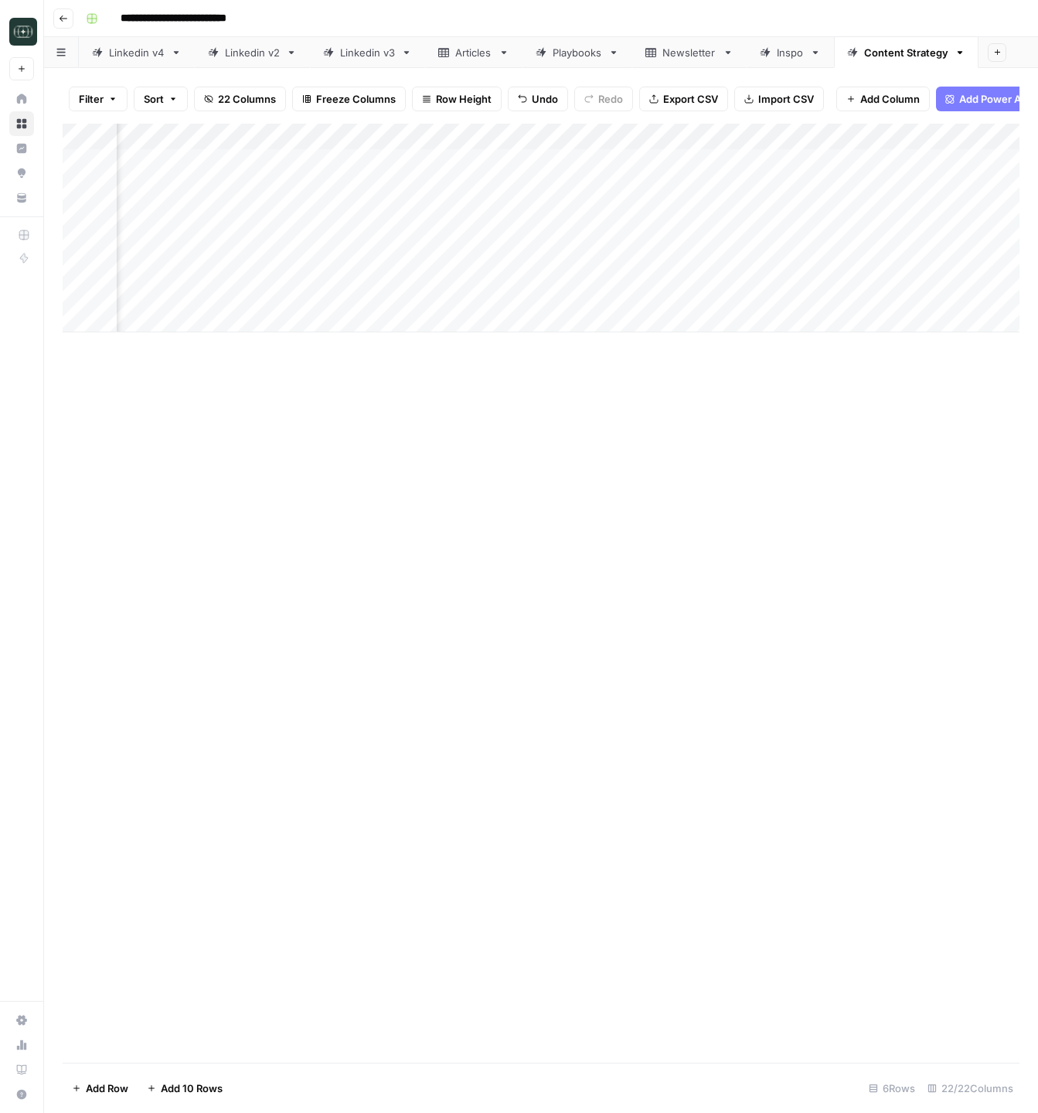
click at [494, 662] on div "Add Column" at bounding box center [541, 593] width 957 height 939
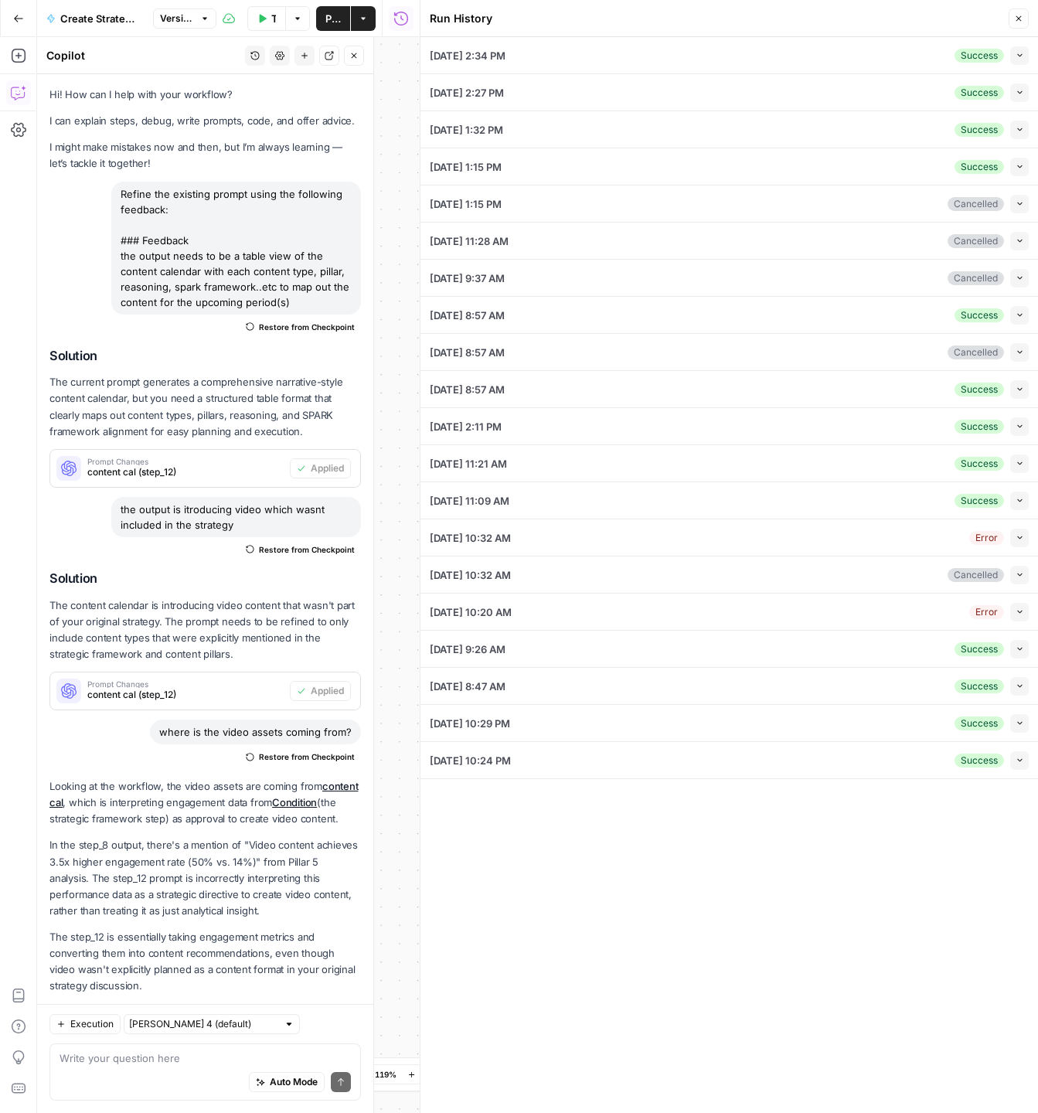
scroll to position [847, 0]
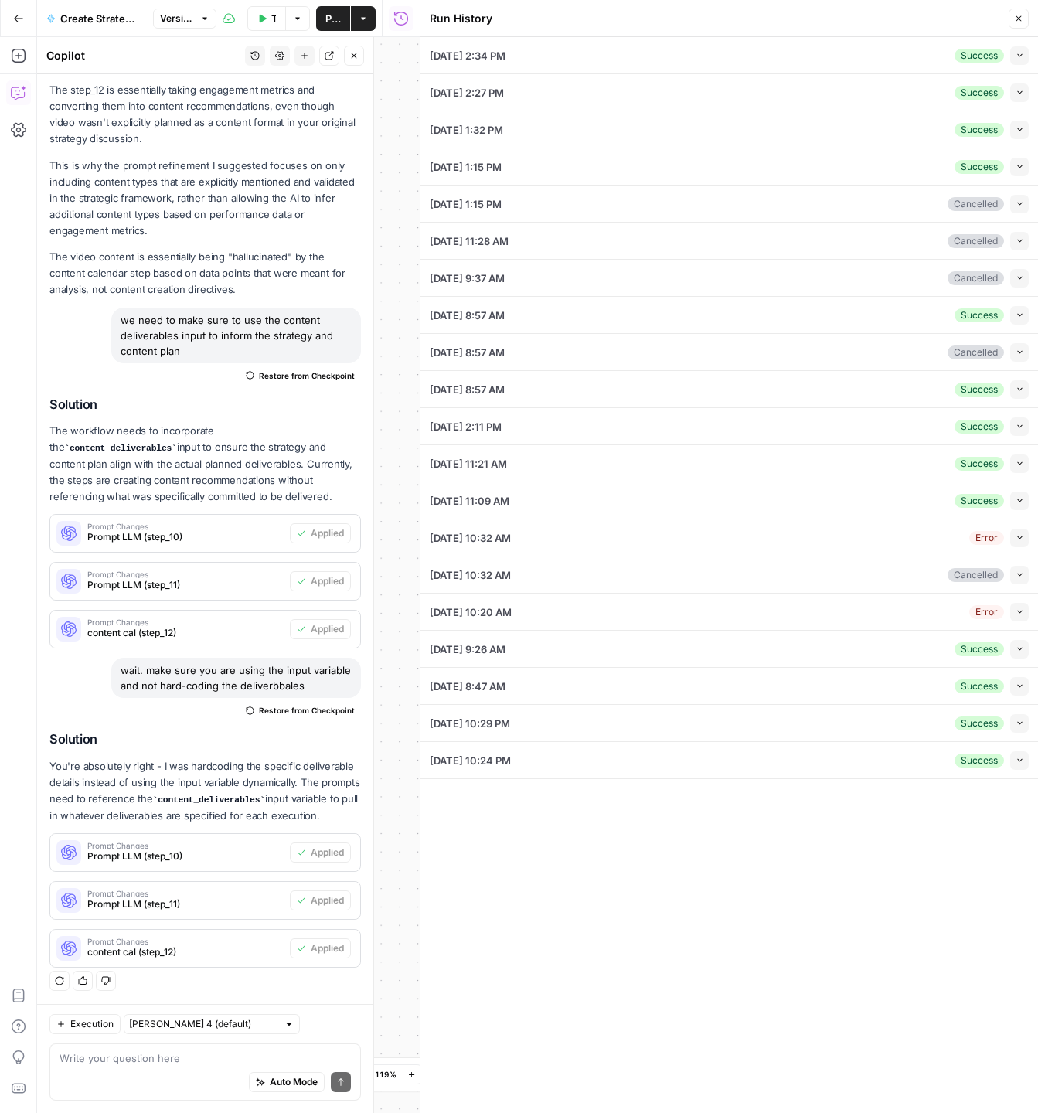
click at [1017, 15] on icon "button" at bounding box center [1018, 18] width 9 height 9
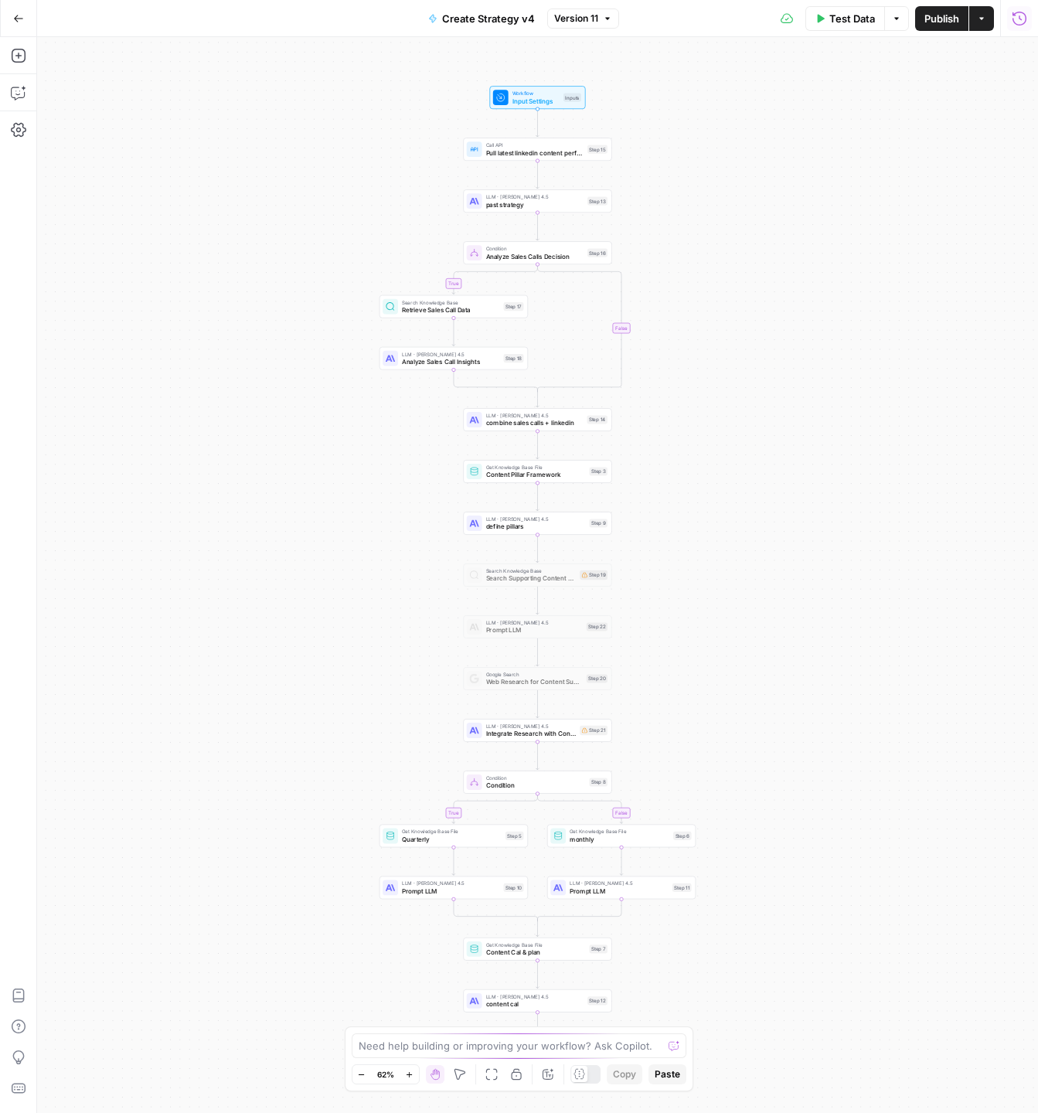
click at [1017, 23] on icon "button" at bounding box center [1019, 18] width 15 height 15
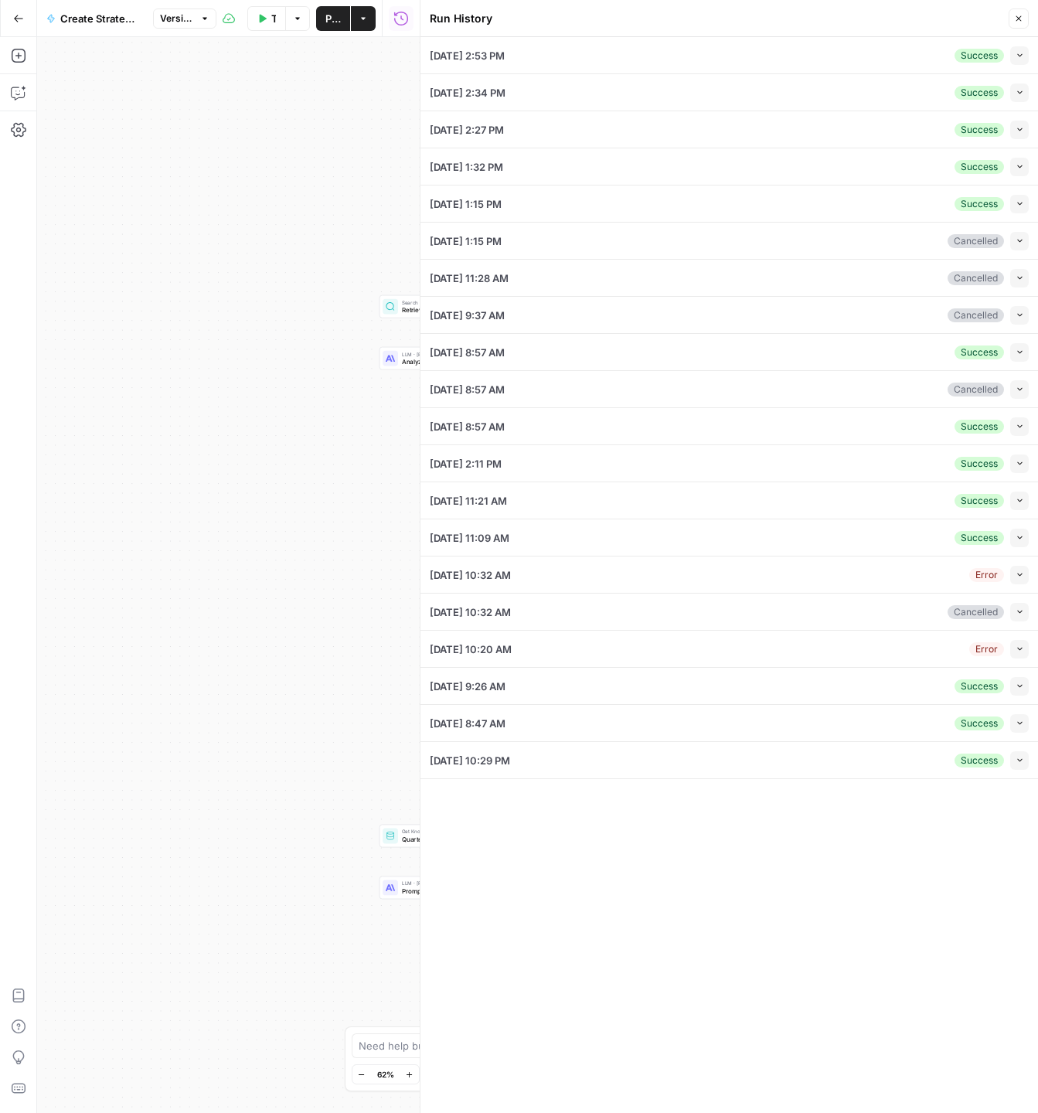
click at [1018, 59] on span "button" at bounding box center [1020, 55] width 9 height 9
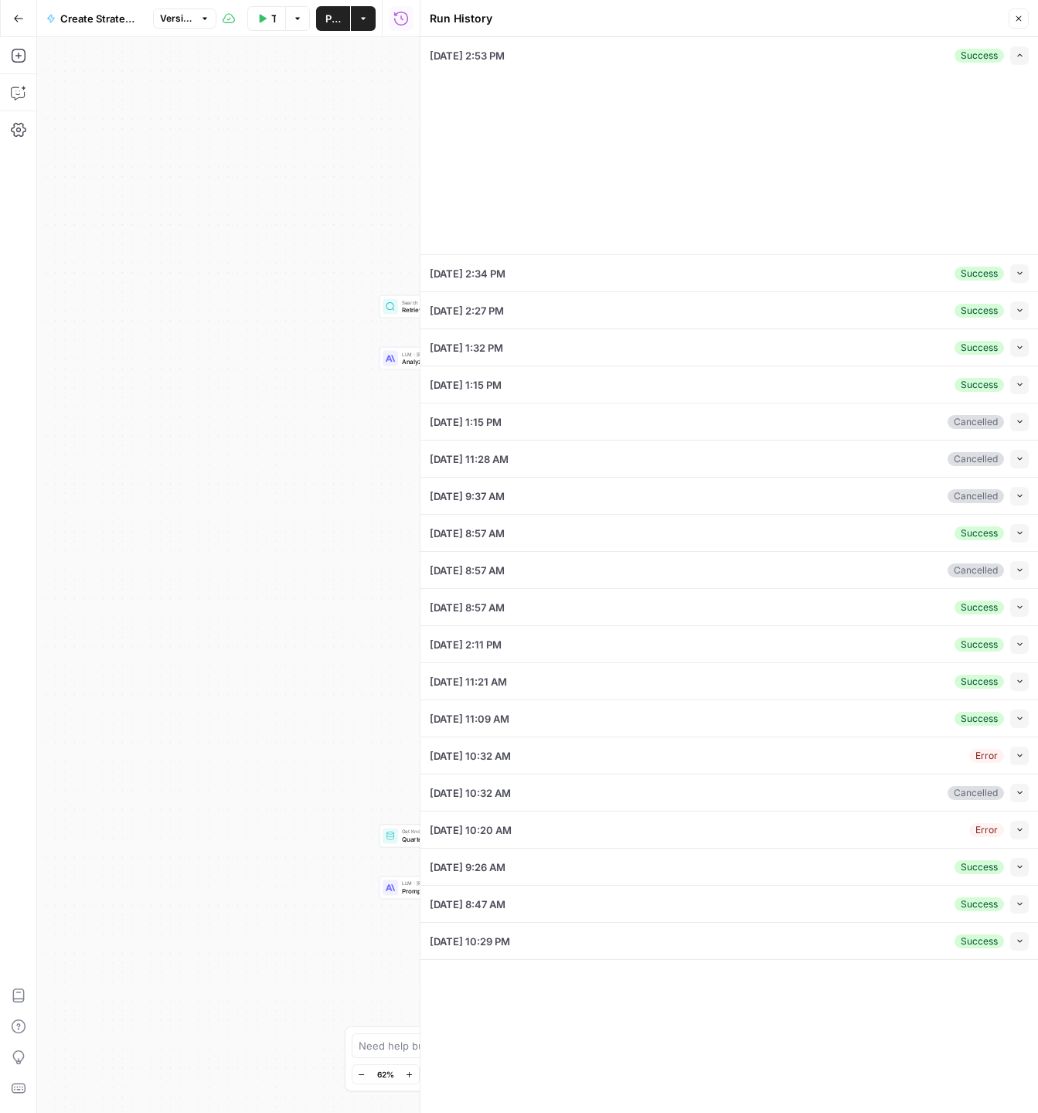
type input "Rev Leasing"
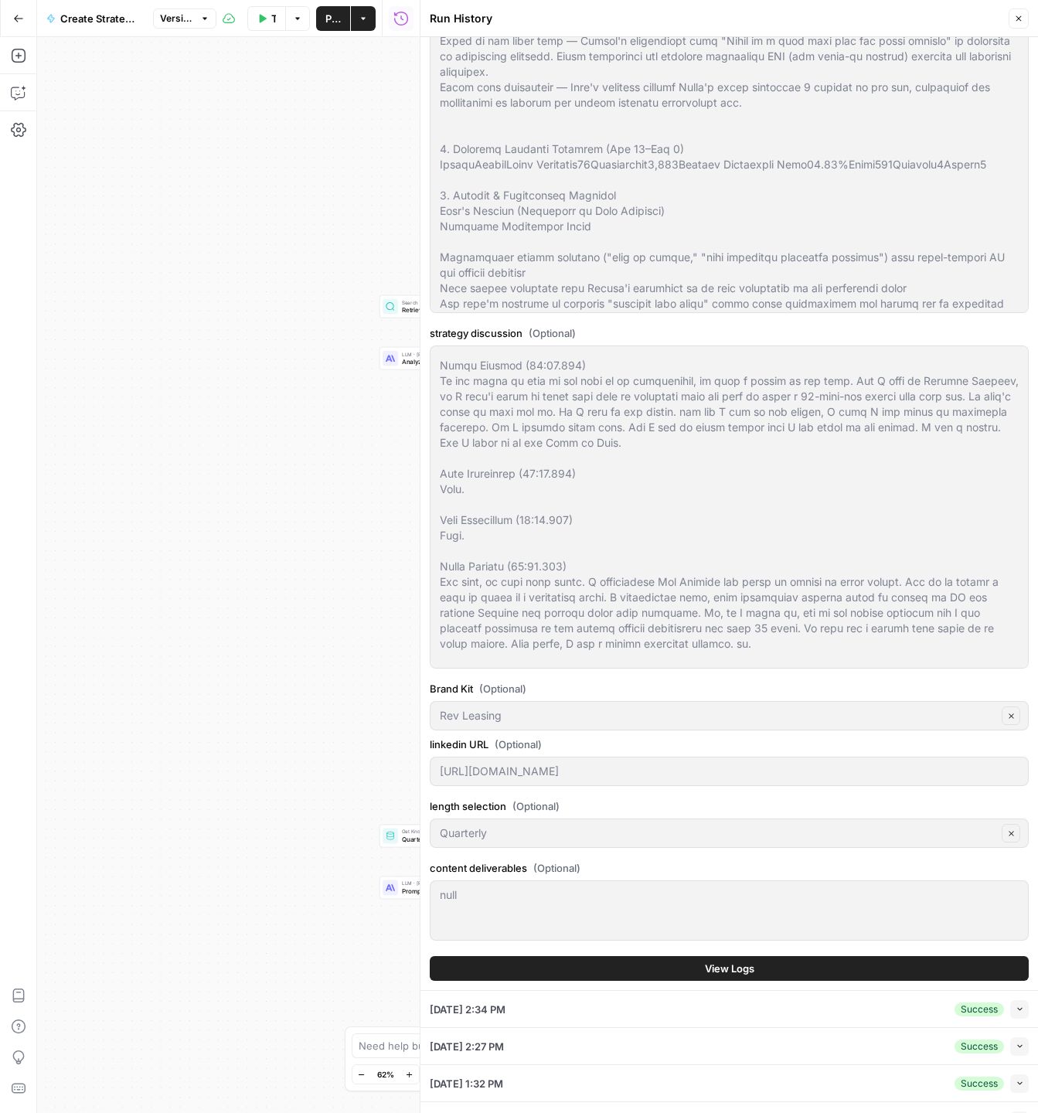
scroll to position [628, 0]
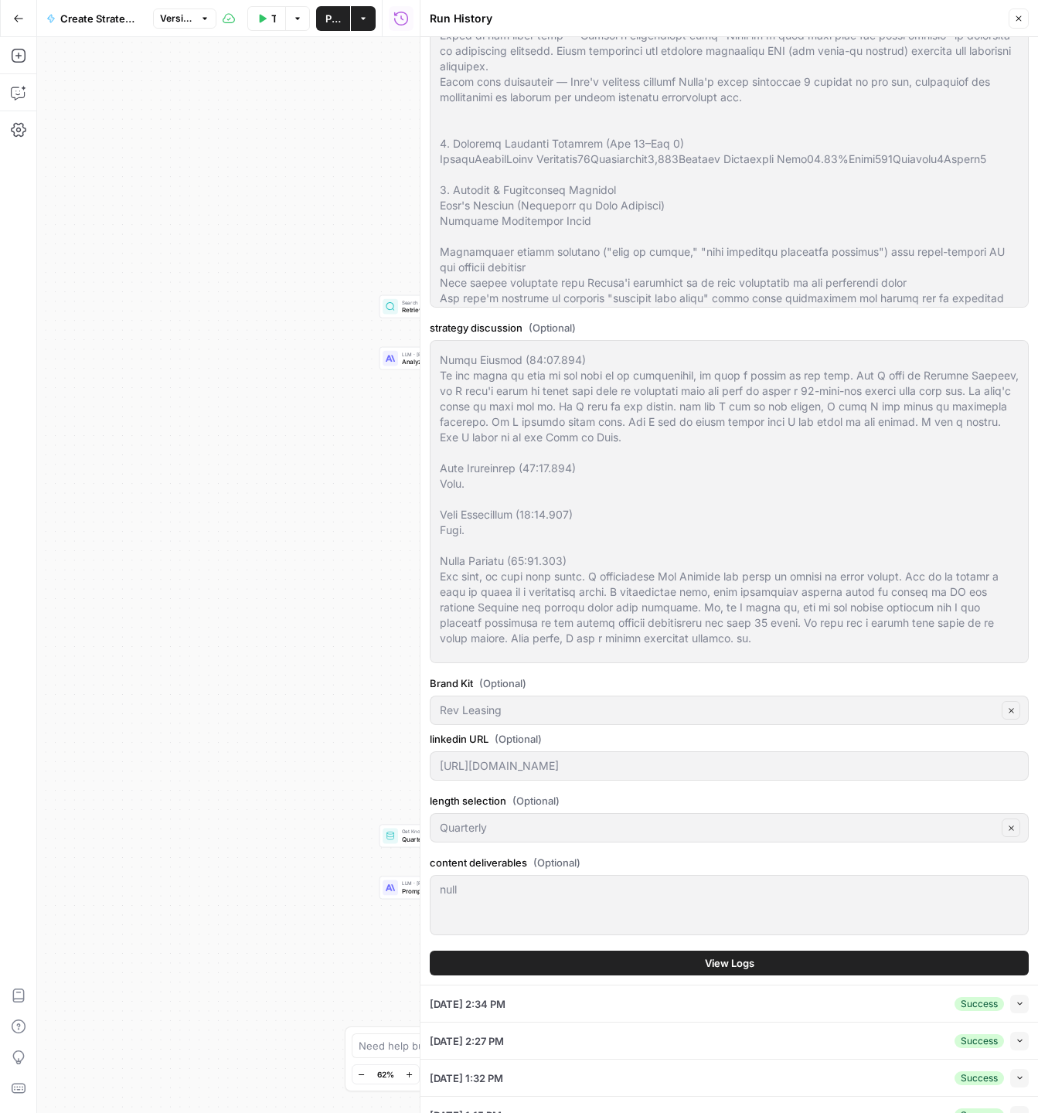
click at [481, 906] on div "null null" at bounding box center [729, 905] width 599 height 60
click at [1026, 8] on header "Run History Close" at bounding box center [728, 18] width 617 height 37
click at [1019, 14] on icon "button" at bounding box center [1018, 18] width 9 height 9
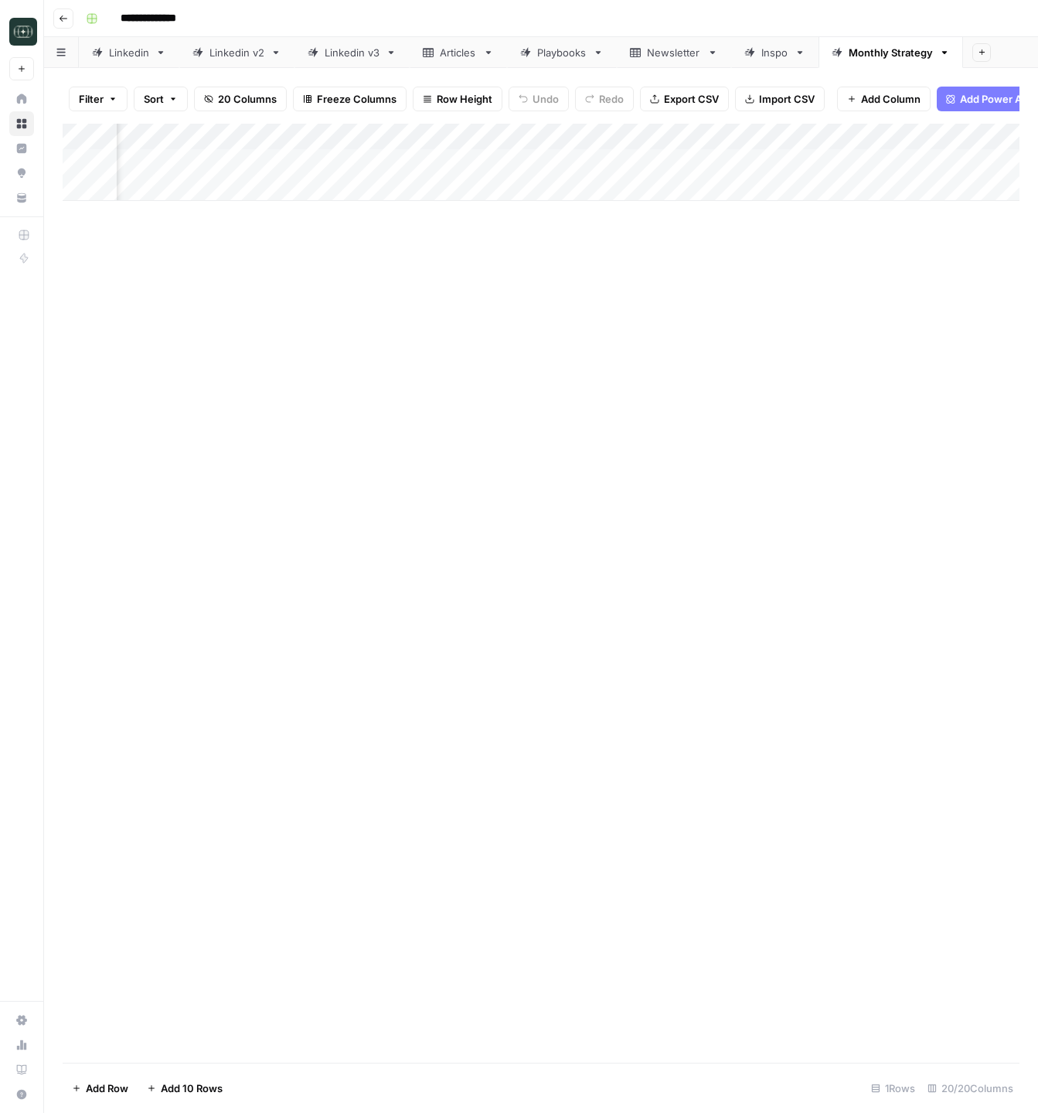
scroll to position [0, 1144]
click at [361, 162] on div "Add Column" at bounding box center [541, 162] width 957 height 77
click at [502, 166] on div "Add Column" at bounding box center [541, 162] width 957 height 77
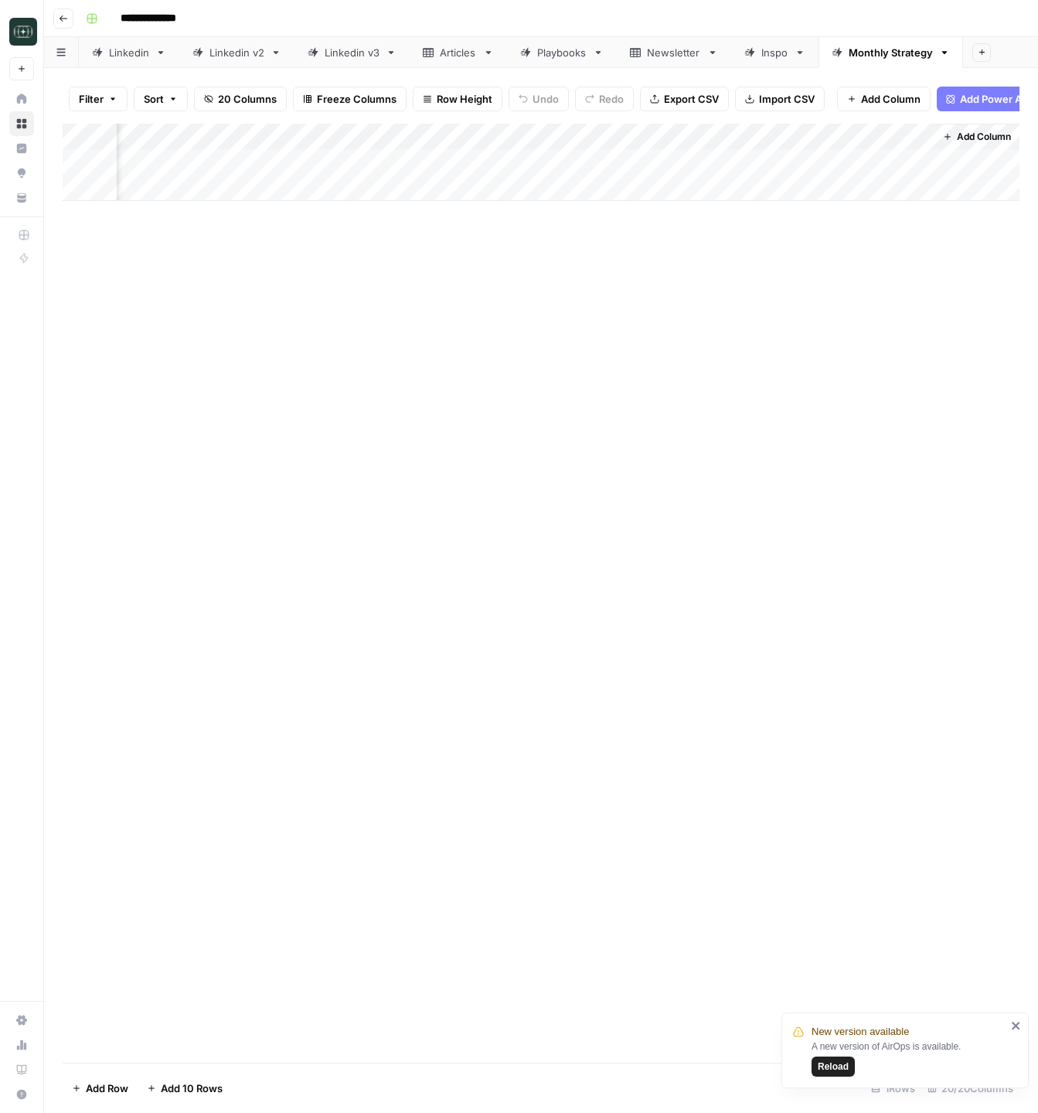
click at [981, 135] on span "Add Column" at bounding box center [984, 137] width 54 height 14
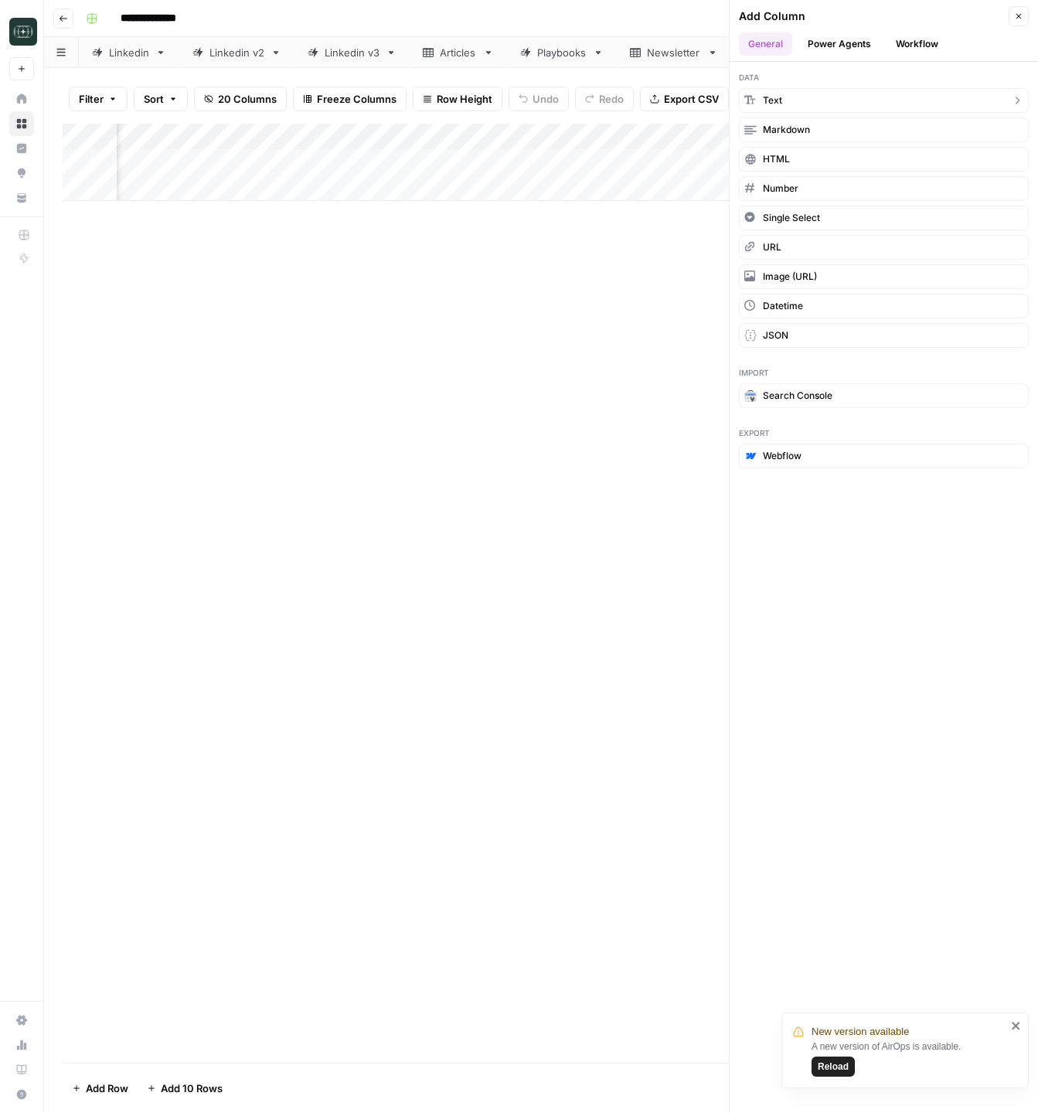
click at [842, 101] on button "Text" at bounding box center [884, 100] width 290 height 25
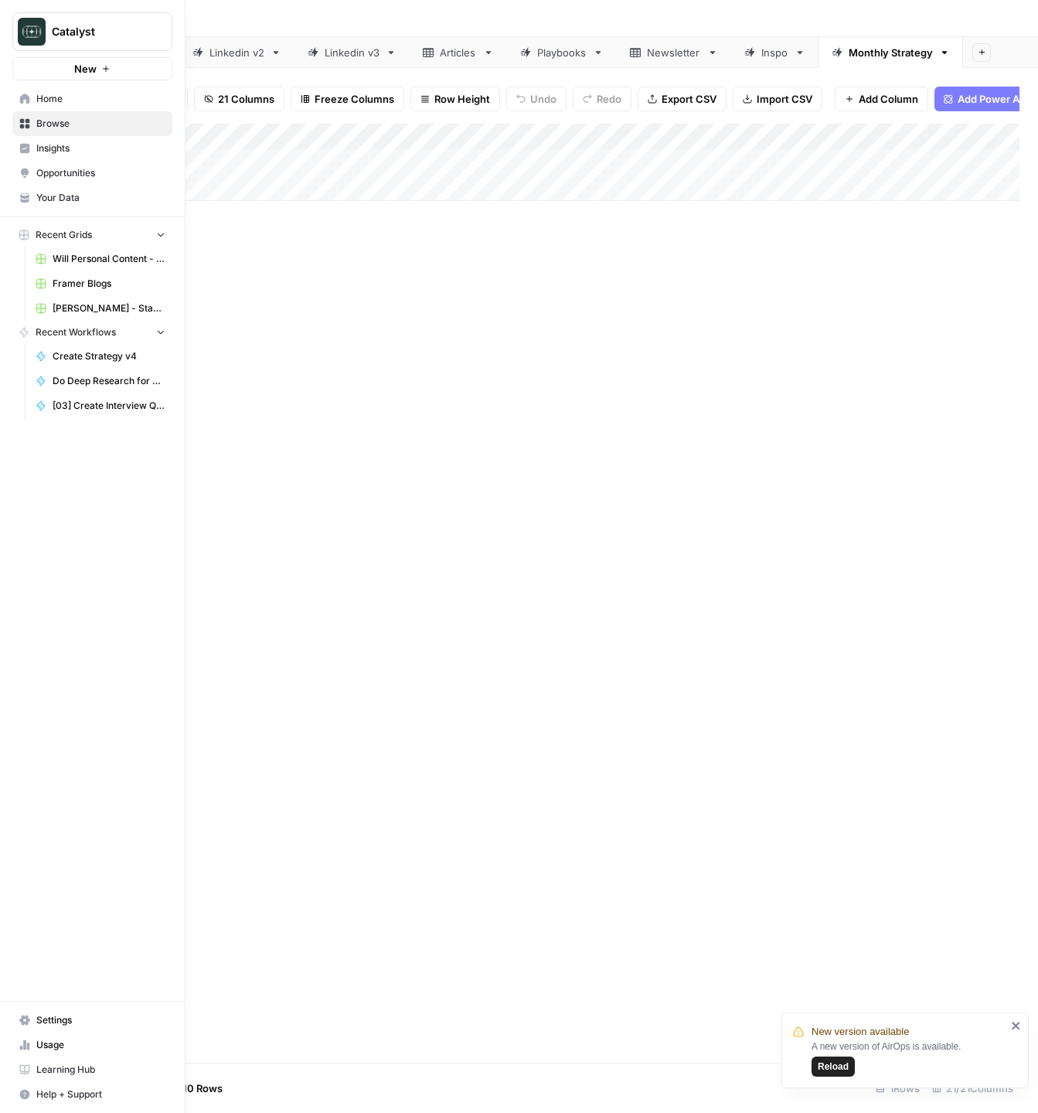
scroll to position [0, 1114]
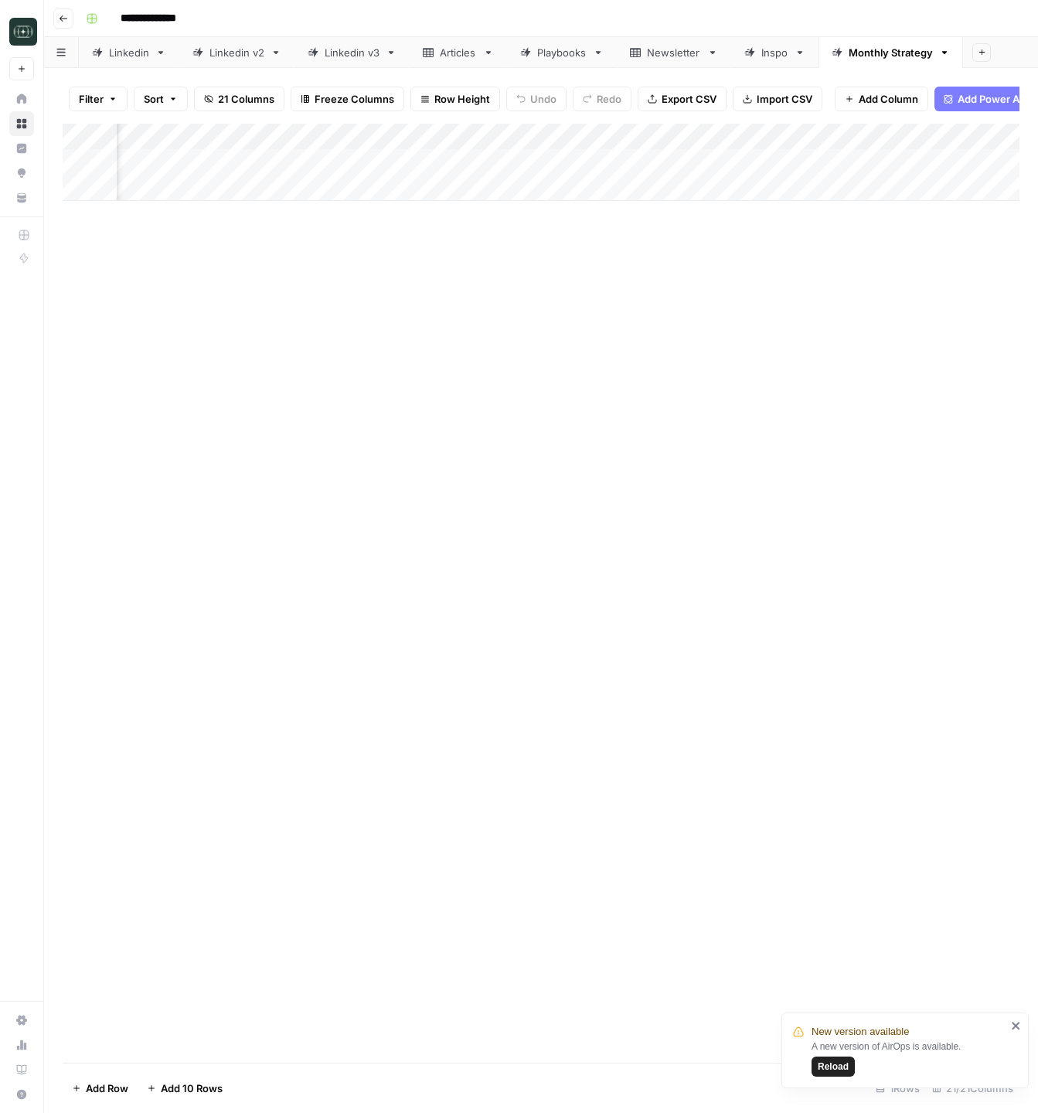
drag, startPoint x: 815, startPoint y: 135, endPoint x: 353, endPoint y: 157, distance: 461.9
click at [353, 157] on div "Add Column" at bounding box center [541, 162] width 957 height 77
drag, startPoint x: 248, startPoint y: 135, endPoint x: 311, endPoint y: 139, distance: 63.5
click at [304, 138] on div "Add Column" at bounding box center [541, 162] width 957 height 77
click at [345, 140] on div "Add Column" at bounding box center [541, 162] width 957 height 77
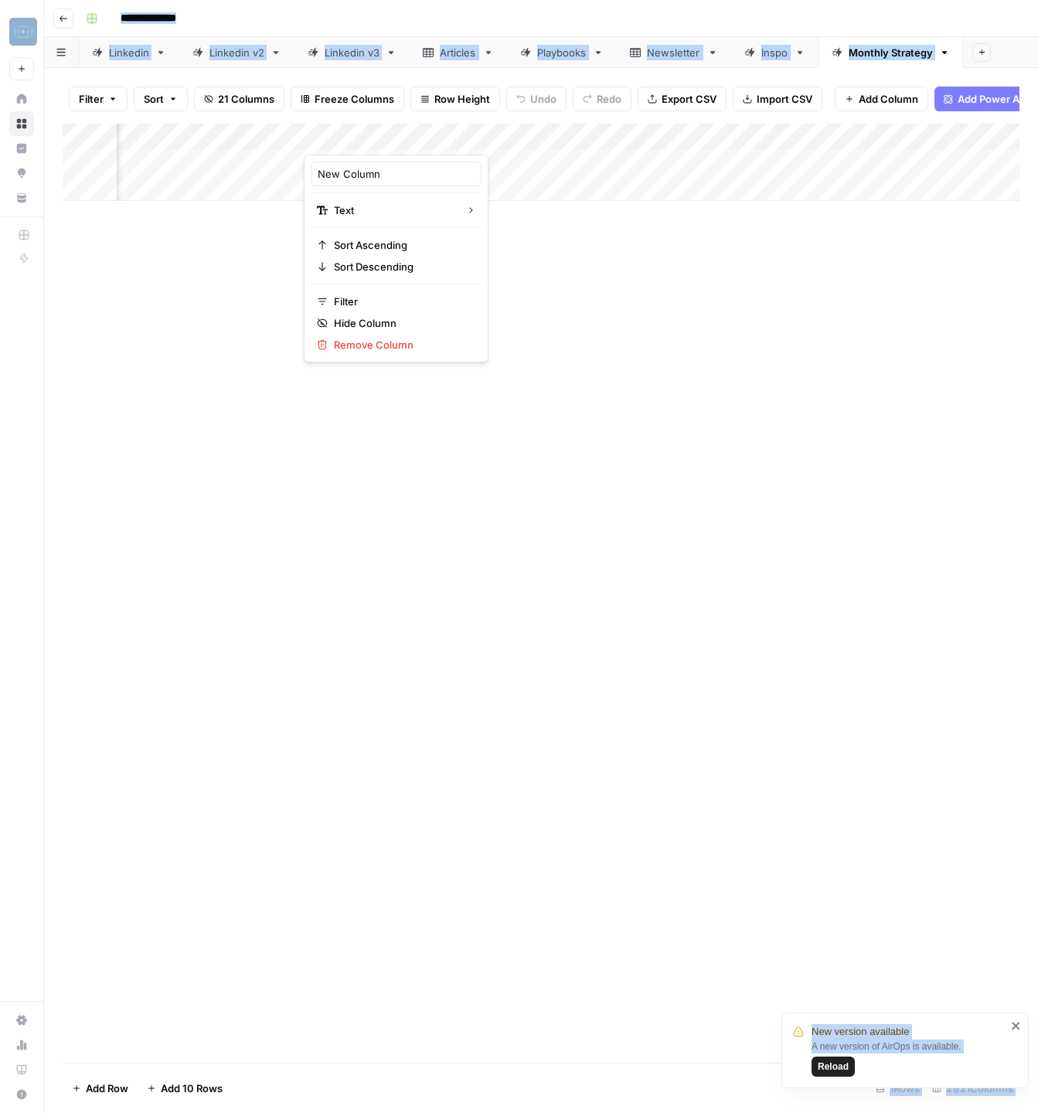
click at [345, 140] on div at bounding box center [415, 139] width 223 height 31
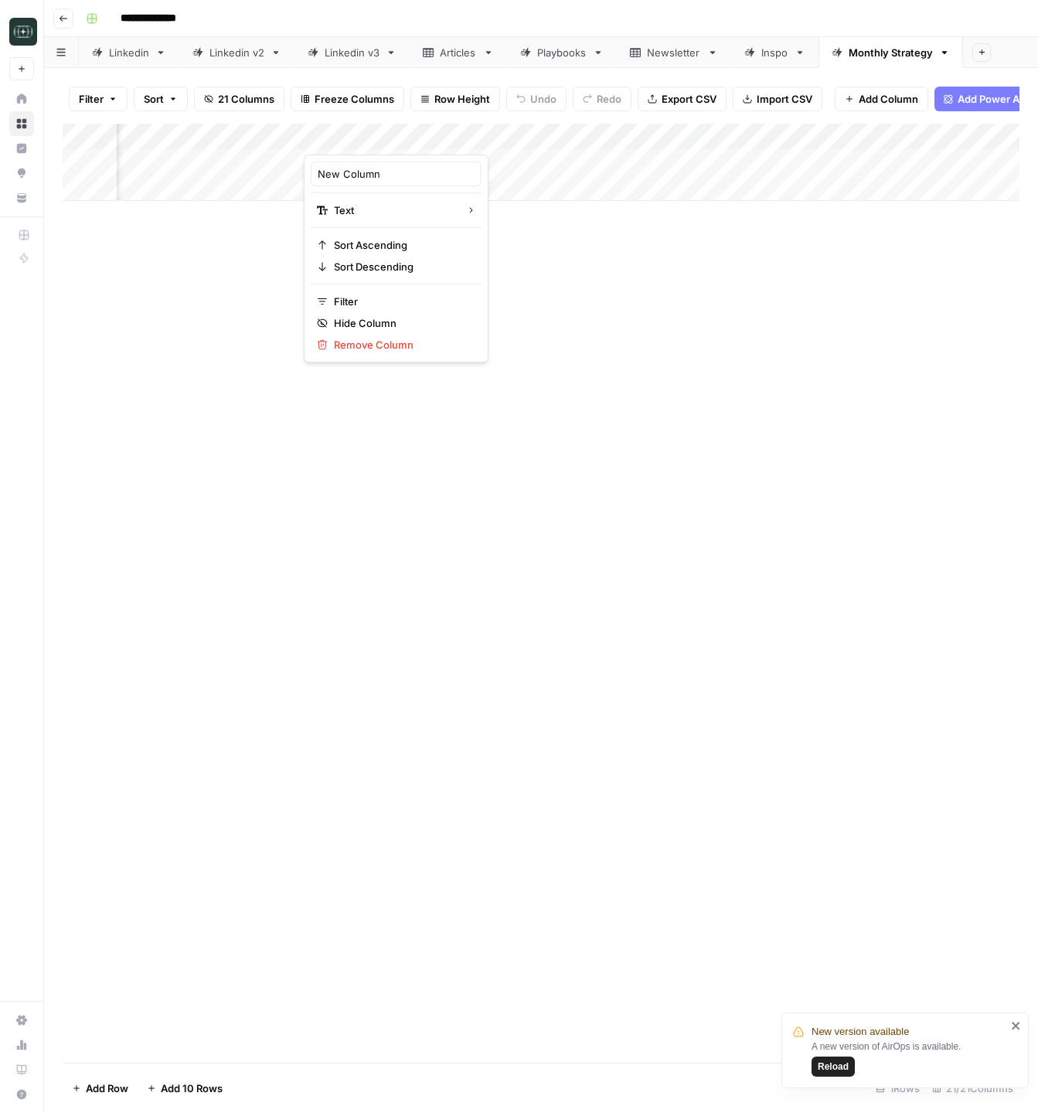
click at [352, 164] on div "New Column" at bounding box center [396, 174] width 171 height 25
click at [352, 164] on div "Add Column" at bounding box center [541, 162] width 957 height 77
click at [356, 131] on div "Add Column" at bounding box center [541, 162] width 957 height 77
click at [357, 169] on input "New Column" at bounding box center [396, 173] width 157 height 15
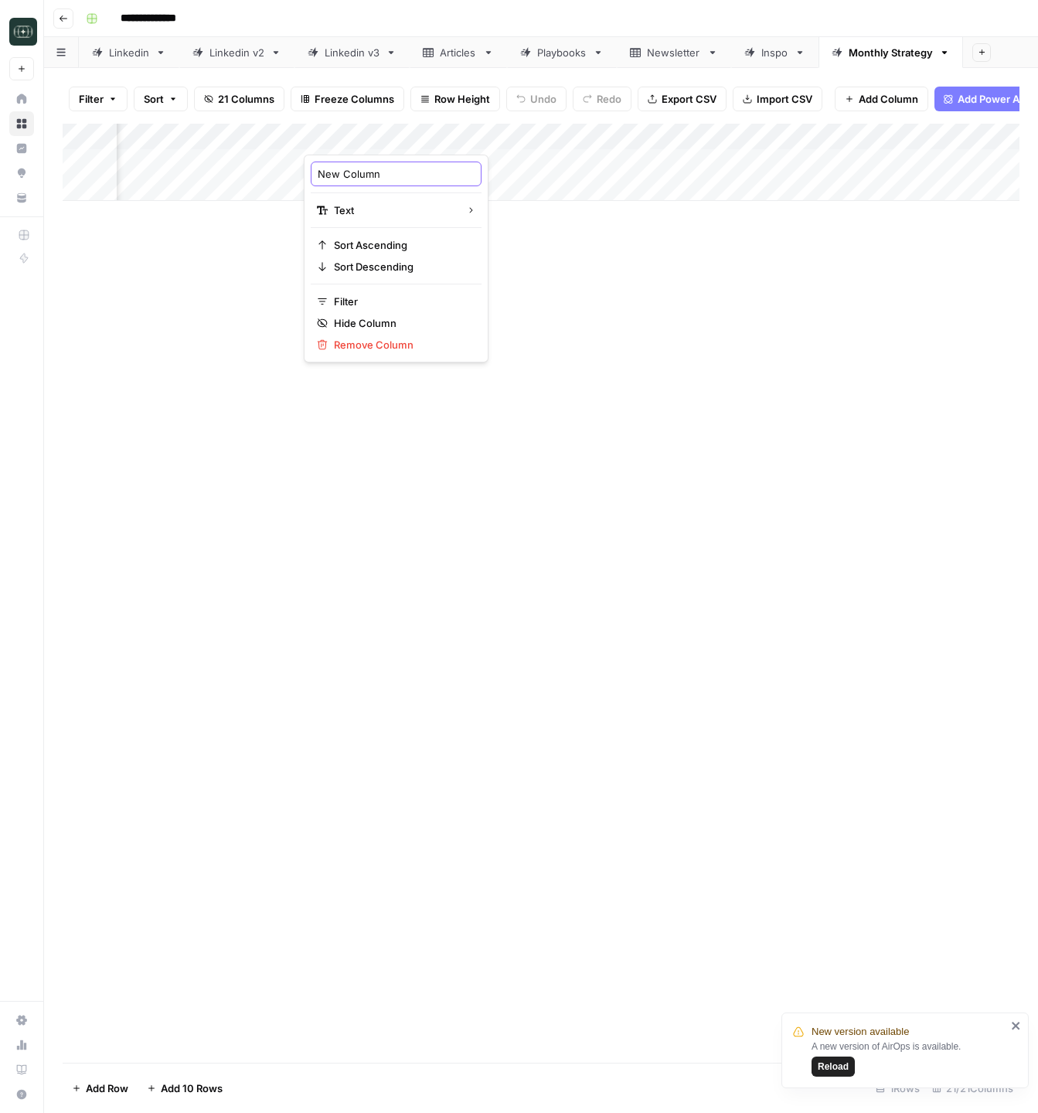
click at [357, 169] on input "New Column" at bounding box center [396, 173] width 157 height 15
type input "Content Deliverables"
click at [461, 400] on div "Add Column" at bounding box center [541, 593] width 957 height 939
click at [441, 165] on div "Add Column" at bounding box center [541, 162] width 957 height 77
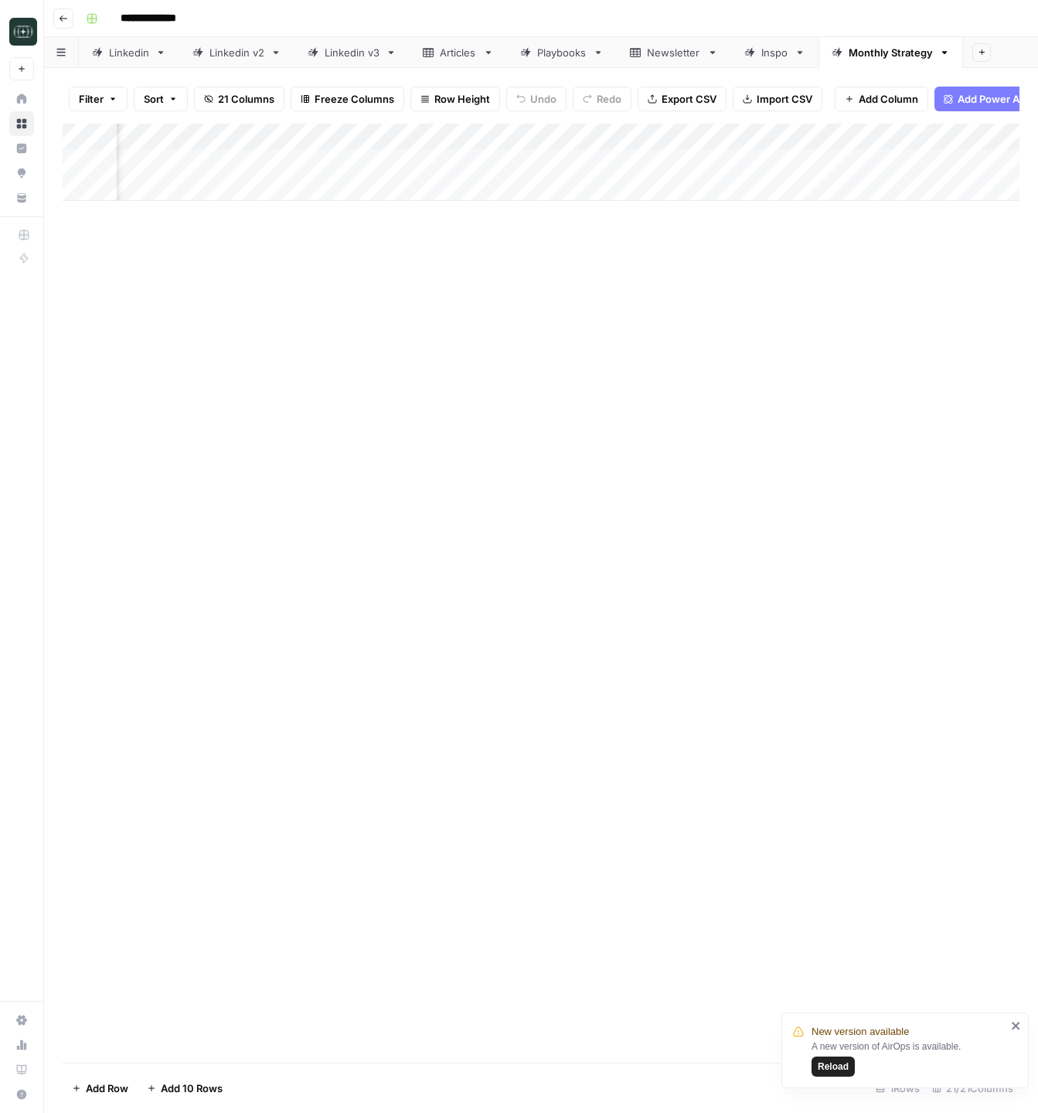
click at [441, 165] on div "Add Column" at bounding box center [541, 162] width 957 height 77
type textarea "**********"
click at [766, 461] on div "Add Column" at bounding box center [541, 593] width 957 height 939
click at [699, 160] on div "Add Column" at bounding box center [541, 162] width 957 height 77
click at [682, 139] on div "Add Column" at bounding box center [541, 162] width 957 height 77
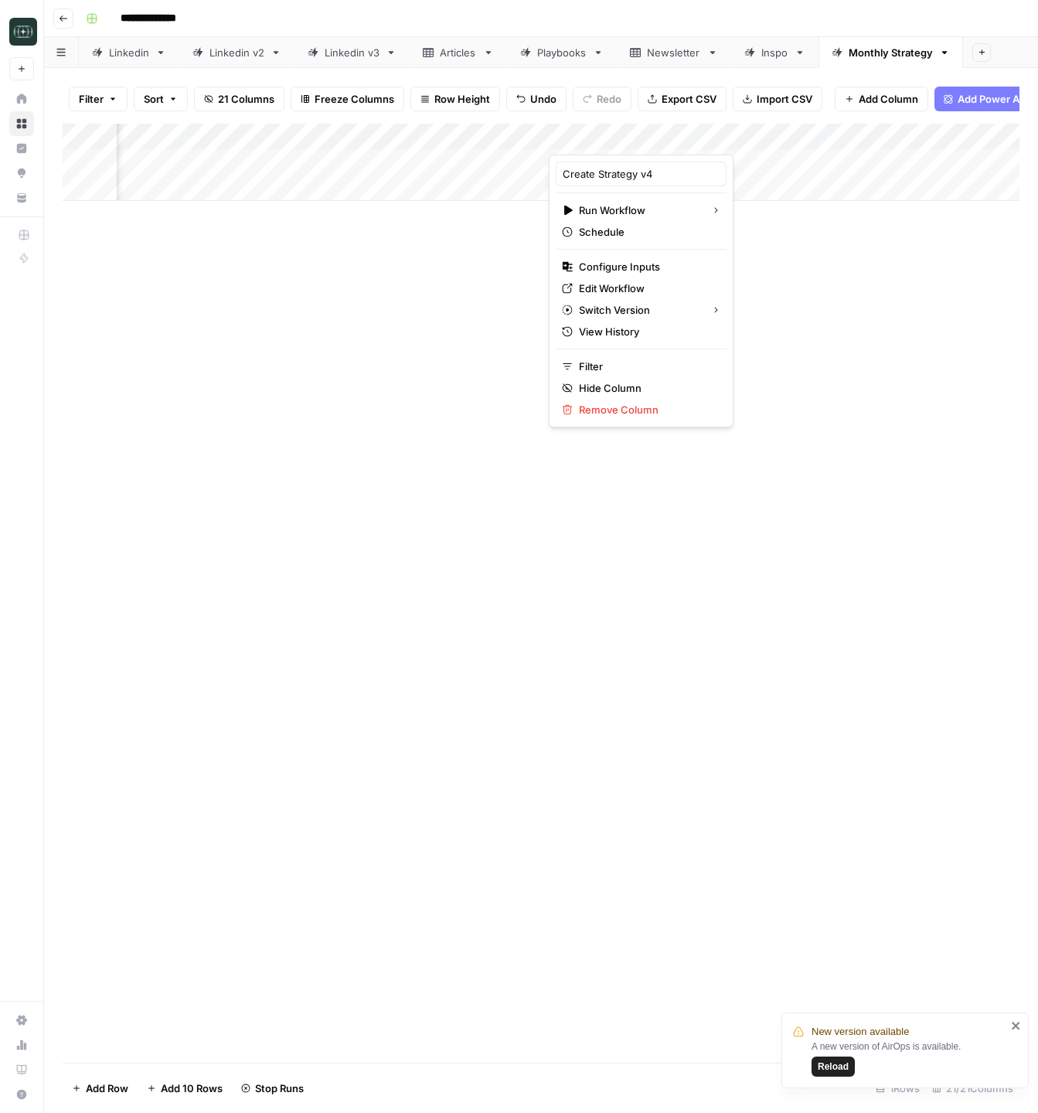
click at [754, 229] on div "Add Column" at bounding box center [541, 593] width 957 height 939
click at [699, 160] on div "Add Column" at bounding box center [541, 162] width 957 height 77
click at [681, 138] on div "Add Column" at bounding box center [541, 162] width 957 height 77
click at [644, 267] on span "Configure Inputs" at bounding box center [646, 266] width 135 height 15
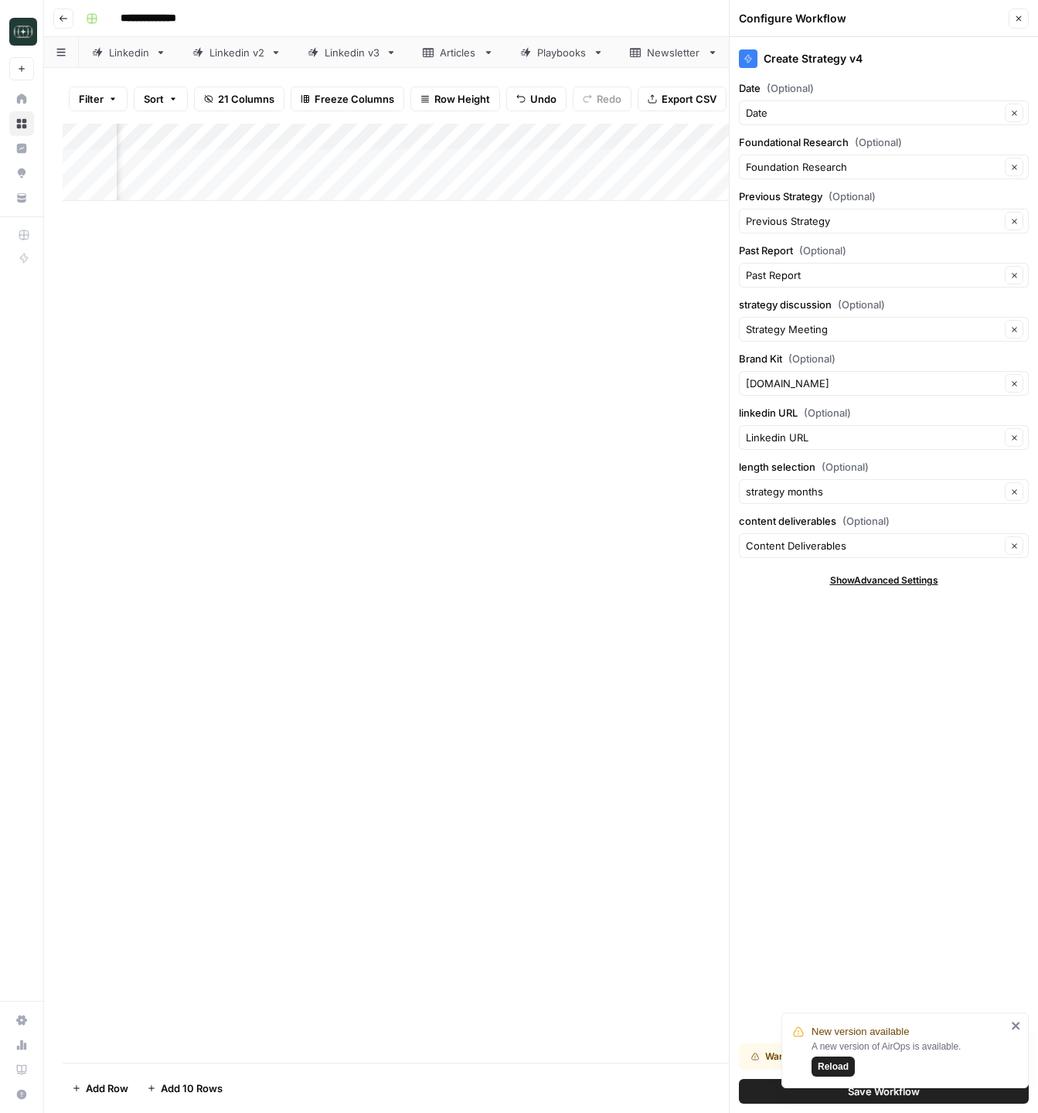
click at [499, 451] on div "Add Column" at bounding box center [541, 593] width 957 height 939
click at [765, 1093] on button "Save Workflow" at bounding box center [884, 1091] width 290 height 25
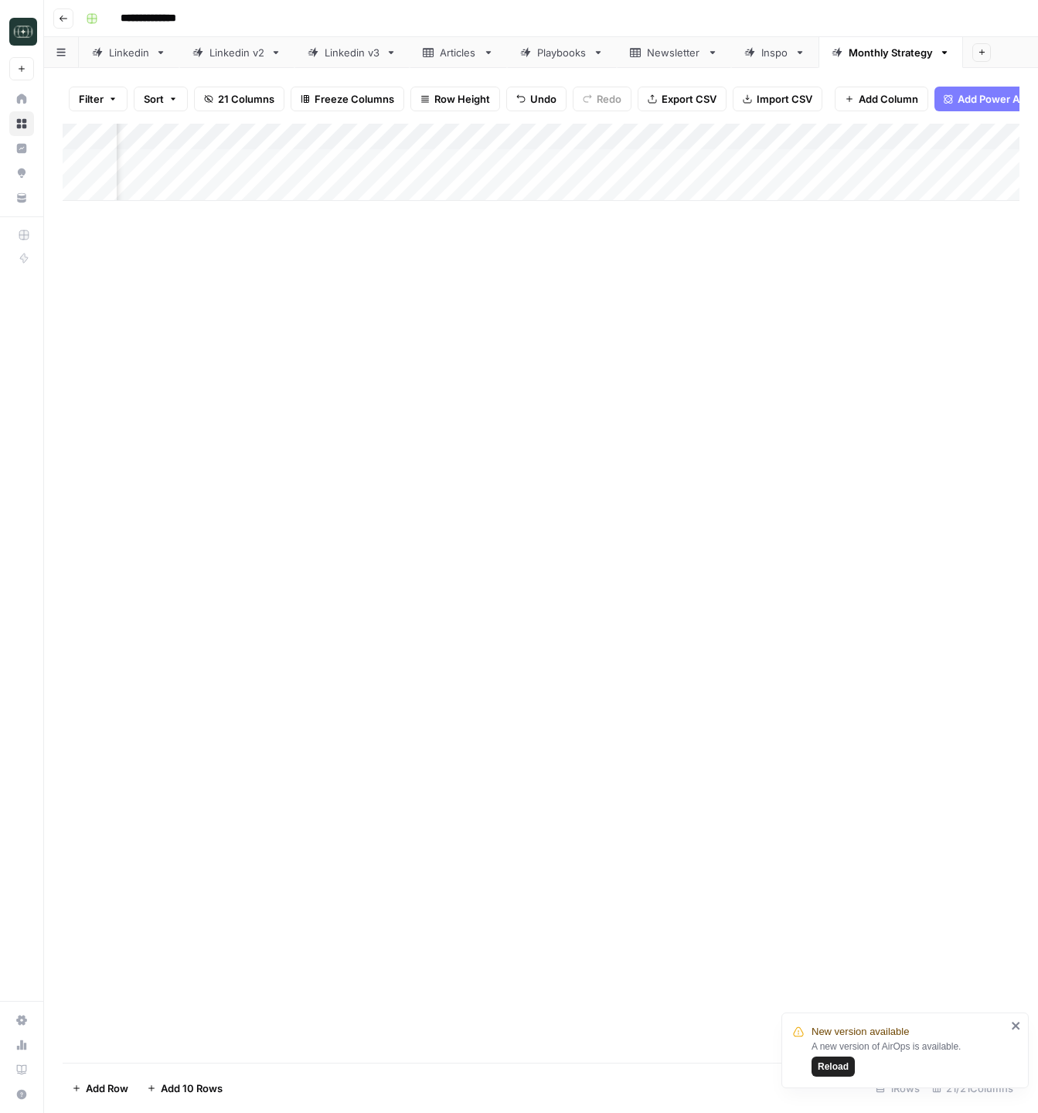
click at [1016, 1031] on icon "close" at bounding box center [1016, 1025] width 11 height 12
click at [700, 162] on div "Add Column" at bounding box center [541, 162] width 957 height 77
click at [624, 566] on div "Add Column" at bounding box center [541, 593] width 957 height 939
click at [798, 501] on div "Add Column" at bounding box center [541, 593] width 957 height 939
